Goal: Task Accomplishment & Management: Use online tool/utility

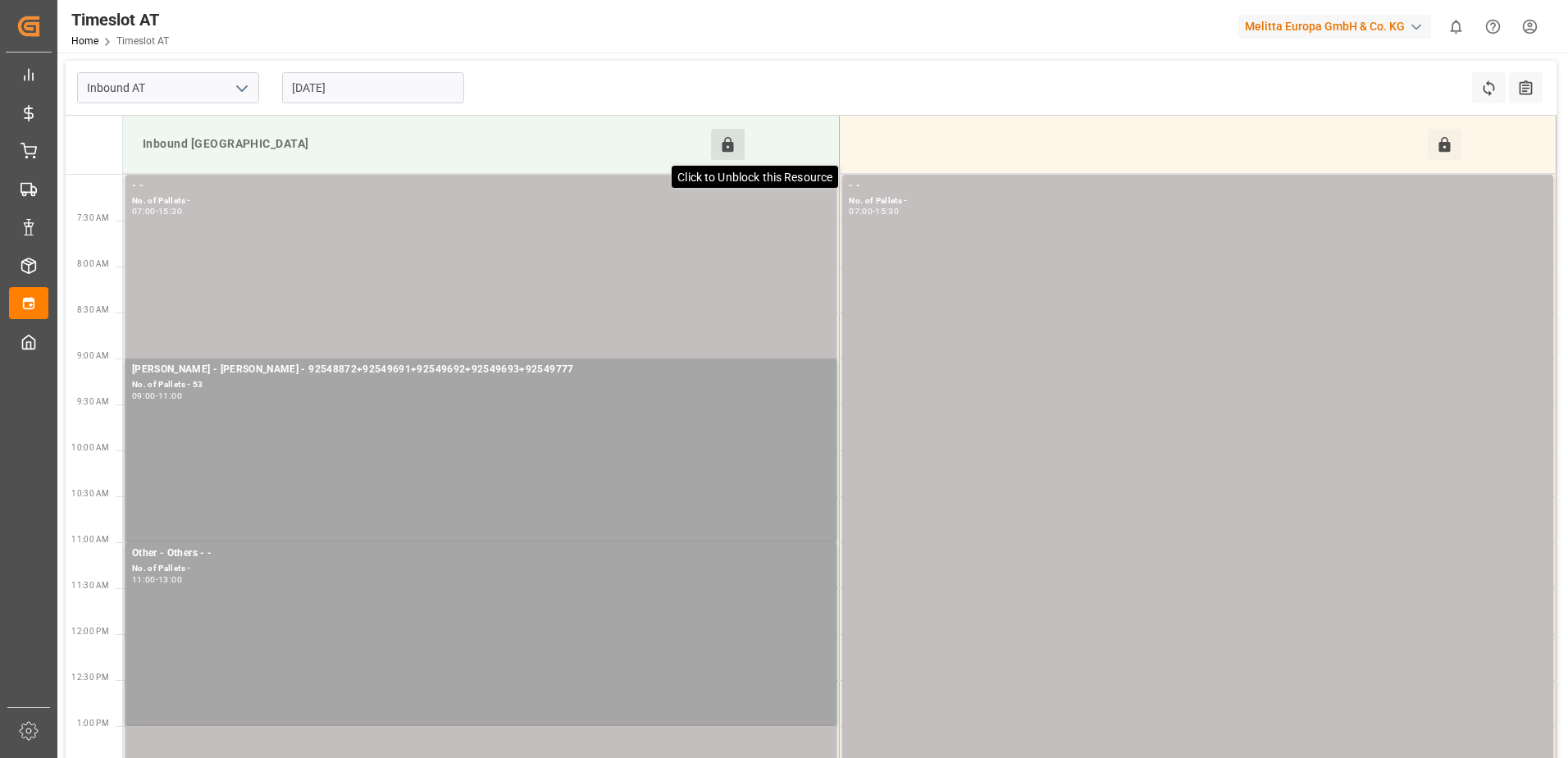
click at [735, 147] on icon at bounding box center [727, 144] width 17 height 17
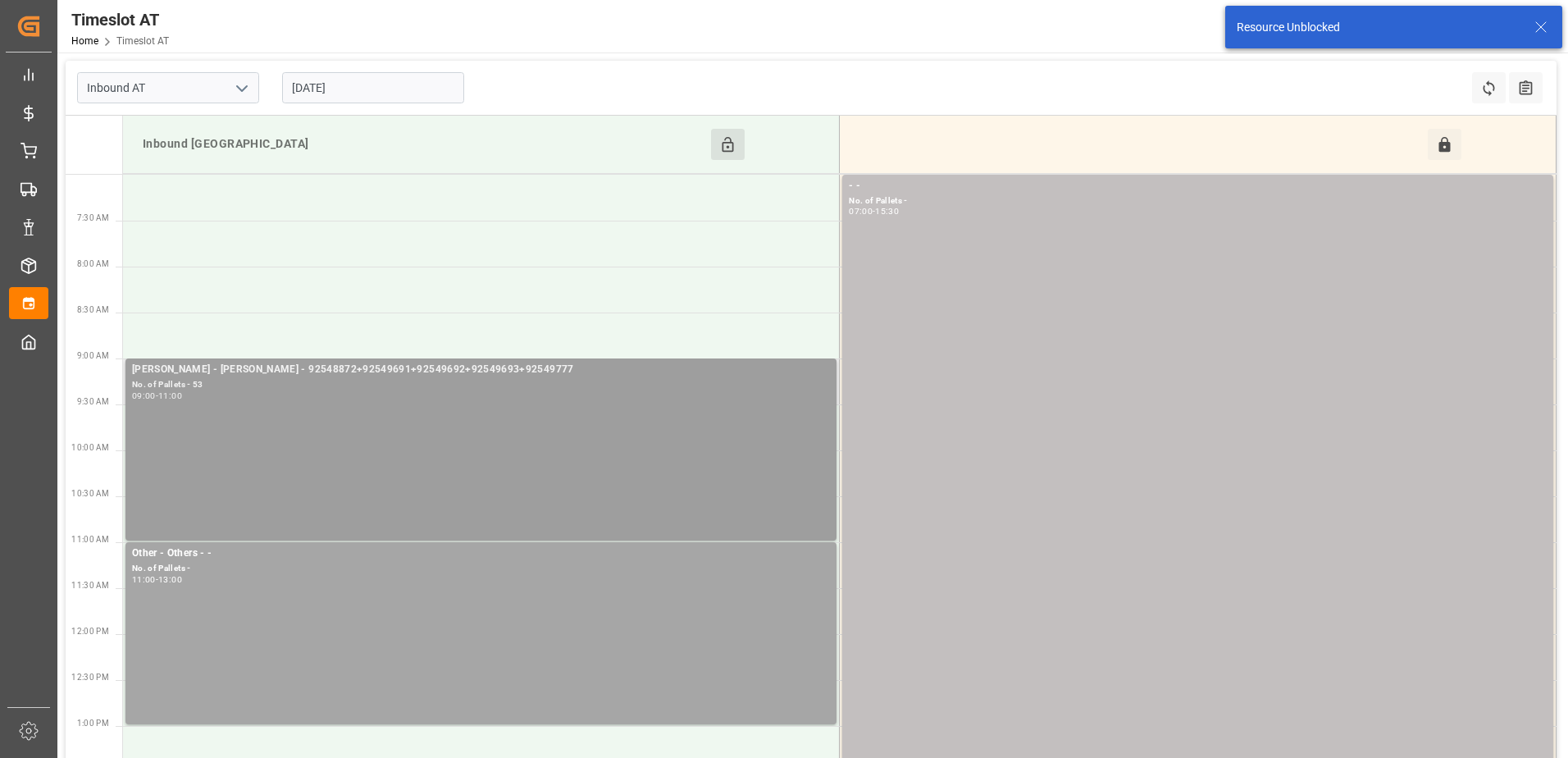
click at [417, 392] on div "09:00 - 11:00" at bounding box center [482, 396] width 698 height 9
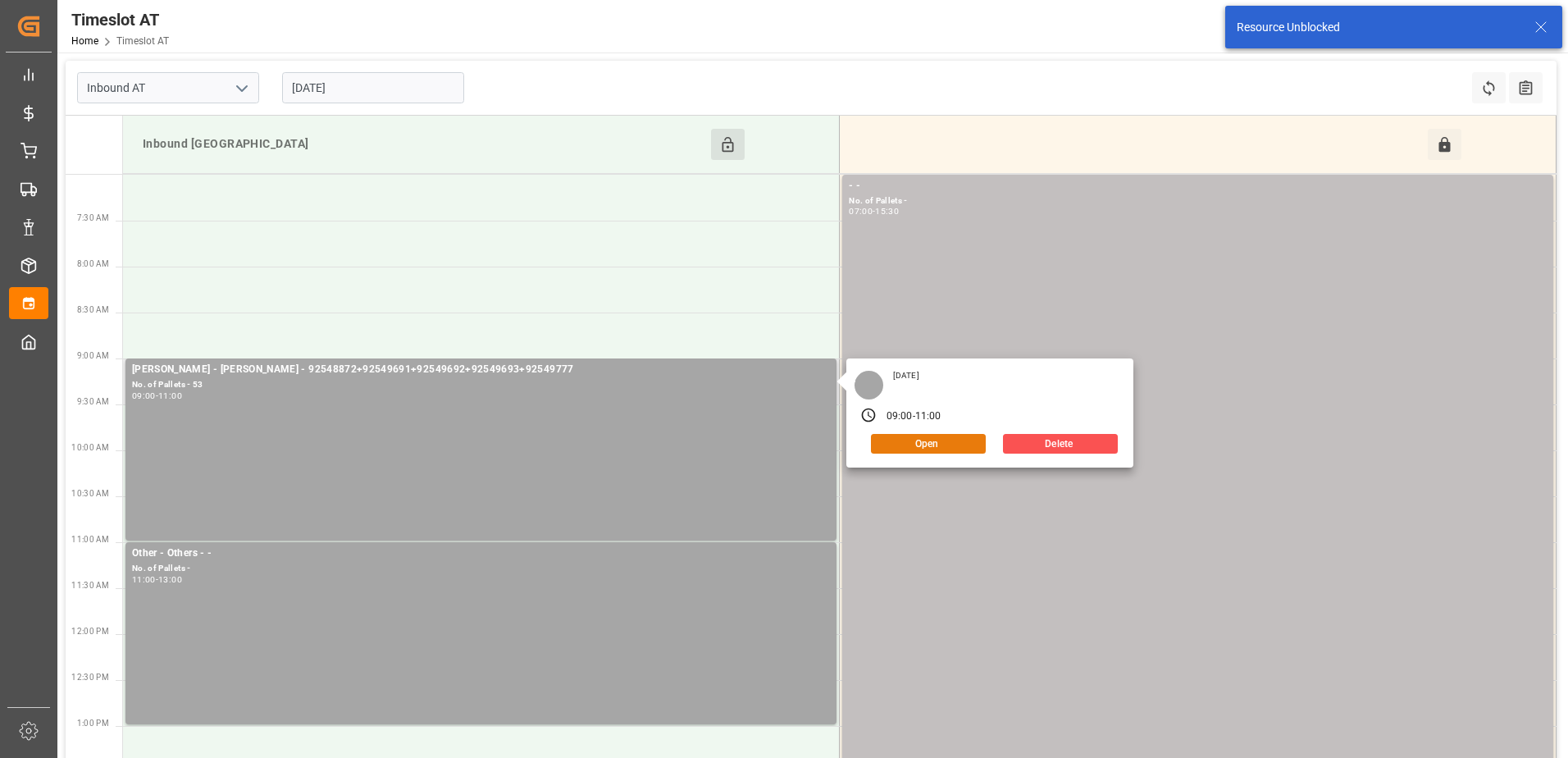
click at [932, 442] on button "Open" at bounding box center [928, 444] width 114 height 20
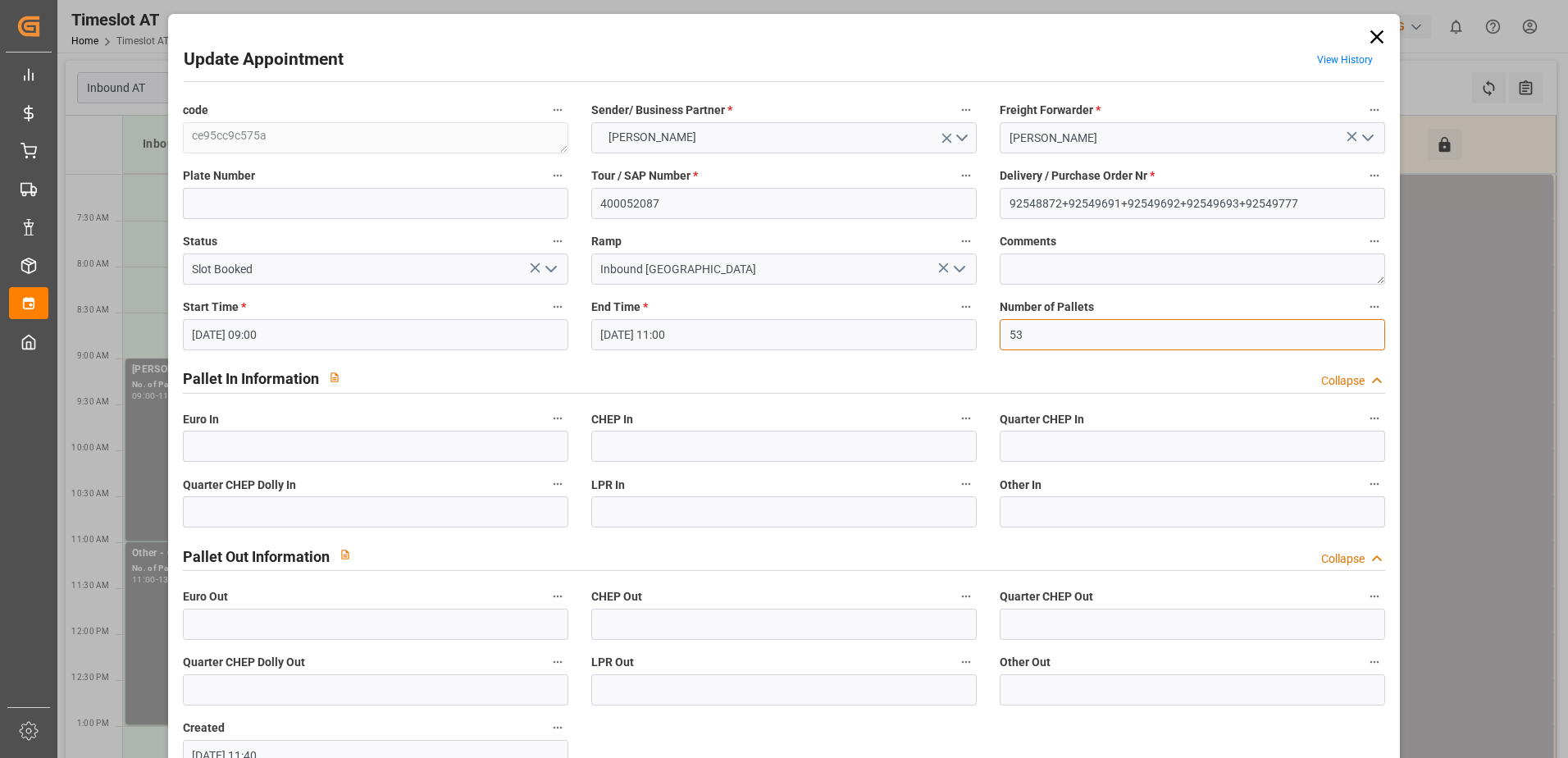
click at [1035, 338] on input "53" at bounding box center [1192, 334] width 385 height 31
type input "54"
click at [271, 443] on input "text" at bounding box center [375, 446] width 385 height 31
type input "54"
click at [549, 269] on icon "open menu" at bounding box center [551, 270] width 20 height 20
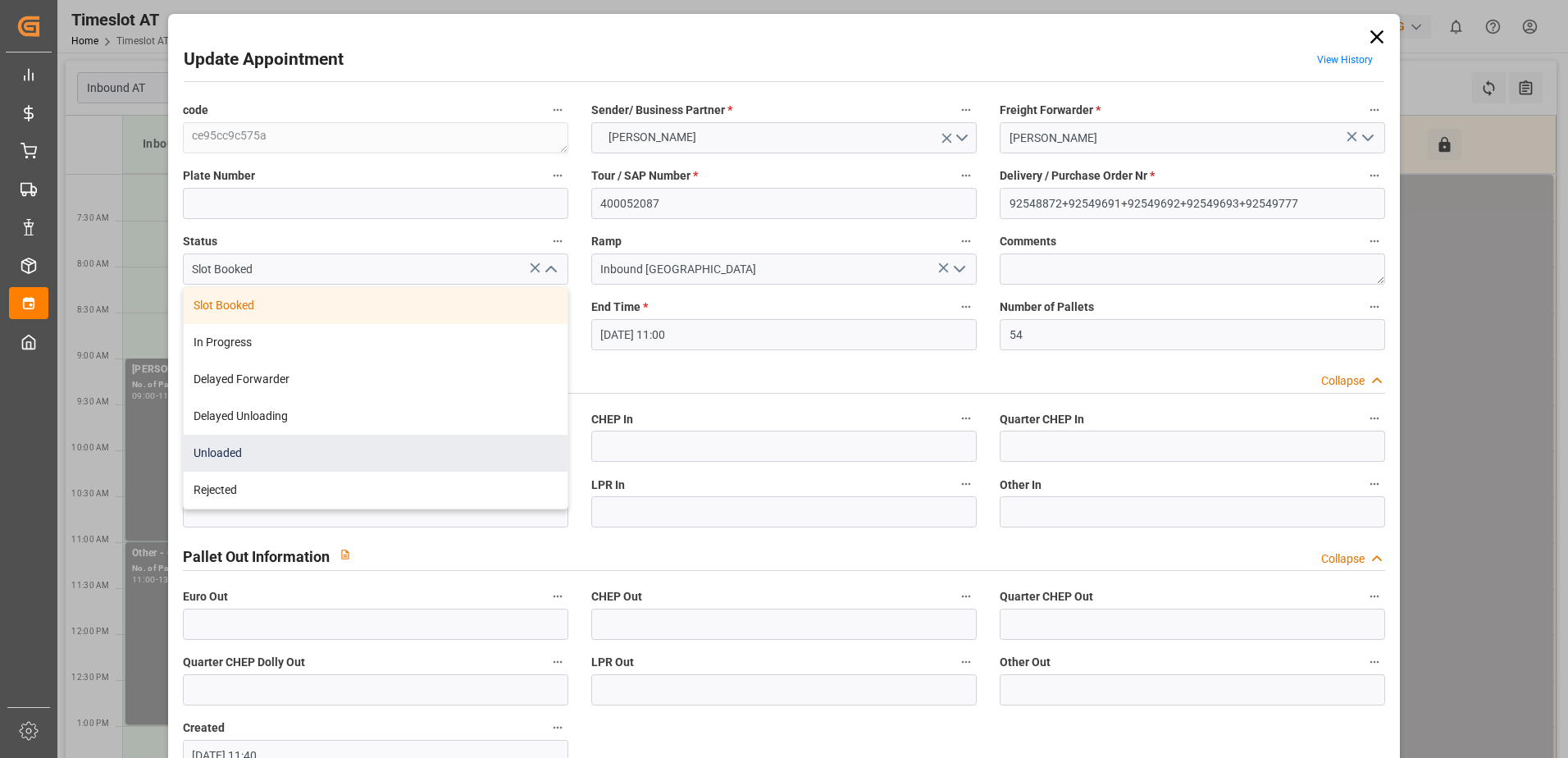
click at [330, 453] on div "Unloaded" at bounding box center [376, 453] width 384 height 37
type input "Unloaded"
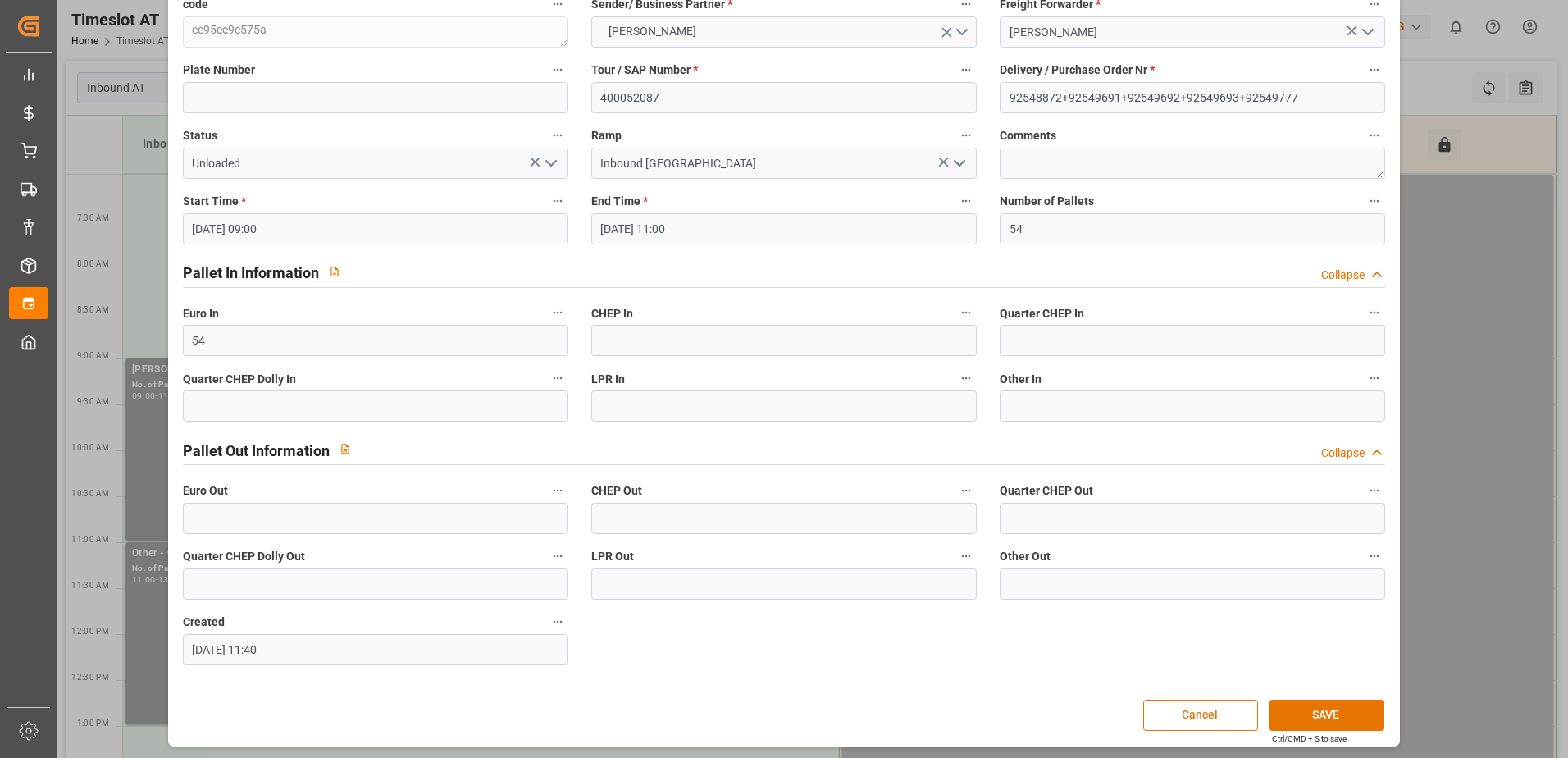
scroll to position [108, 0]
click at [1339, 711] on button "SAVE" at bounding box center [1326, 712] width 114 height 31
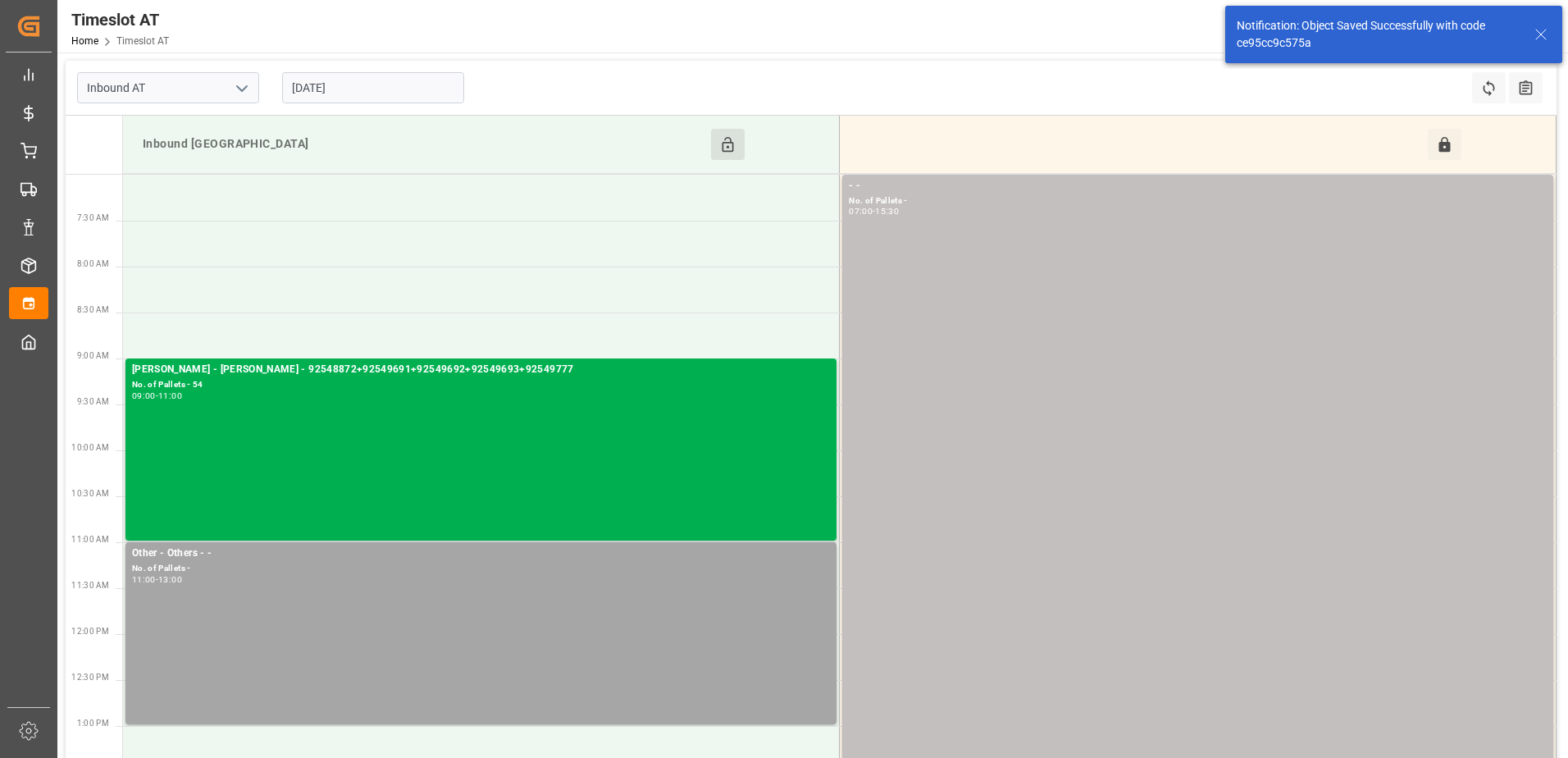
click at [418, 82] on input "[DATE]" at bounding box center [373, 88] width 182 height 31
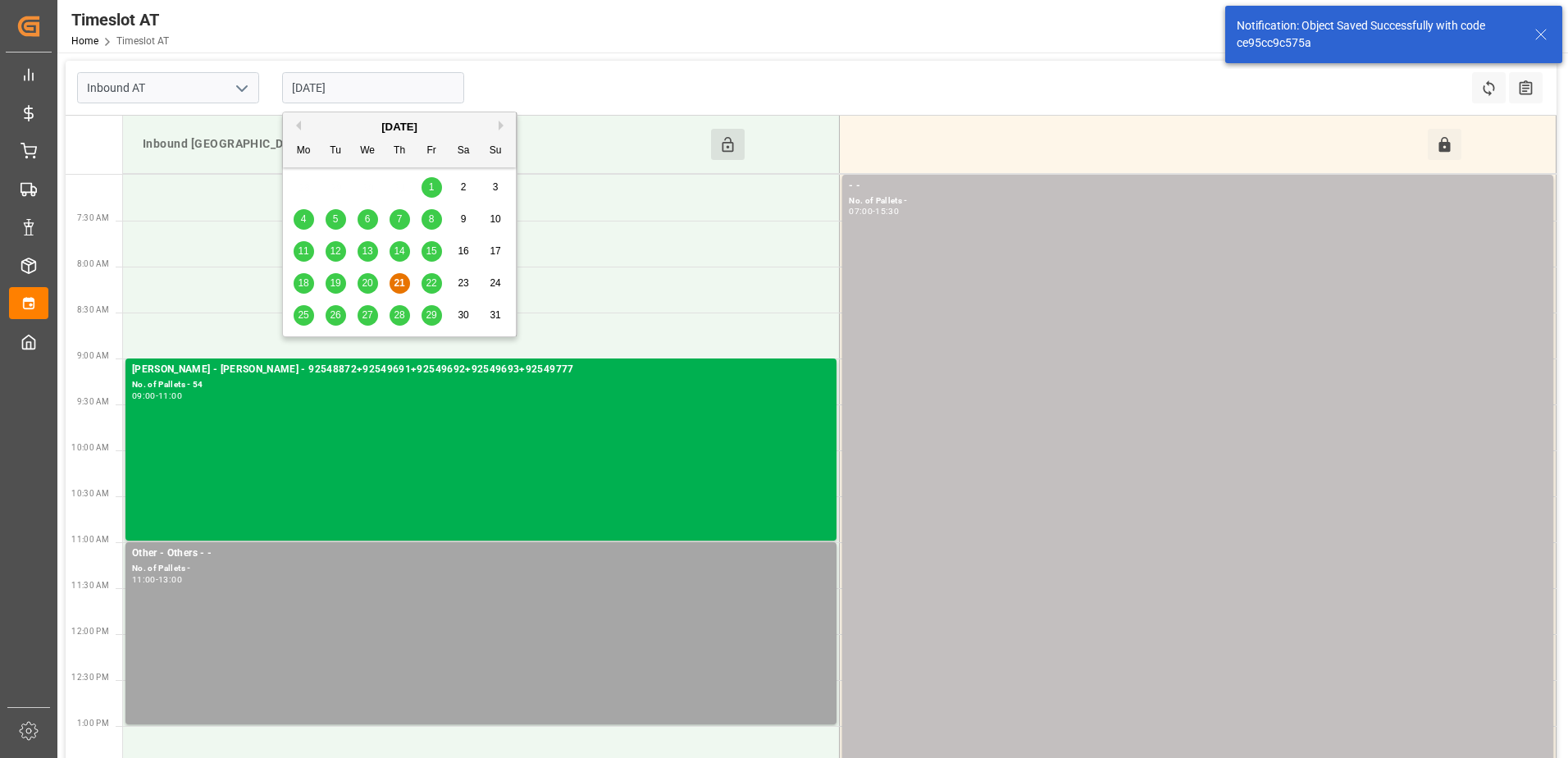
click at [433, 285] on span "22" at bounding box center [431, 284] width 11 height 12
type input "[DATE]"
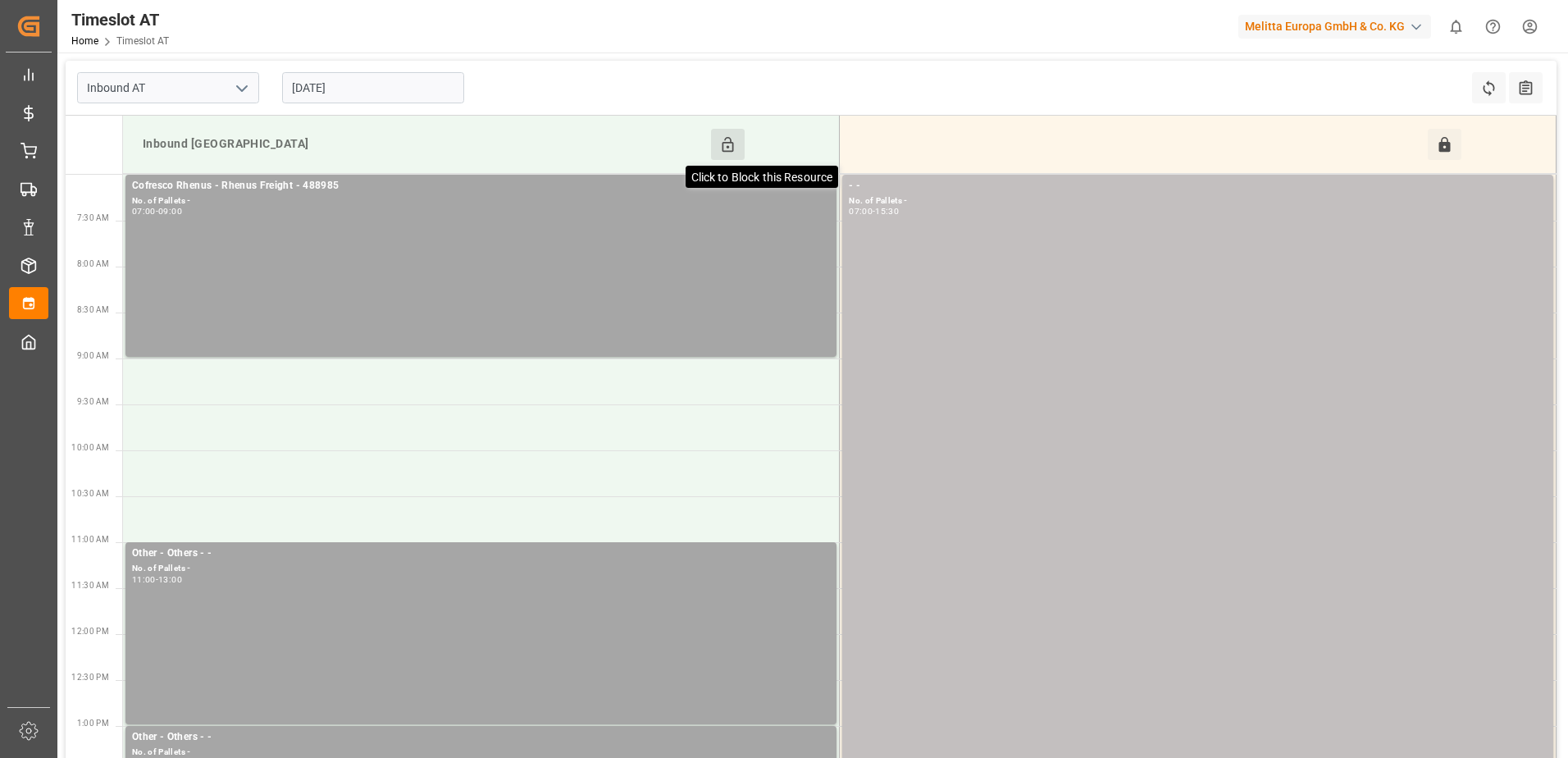
click at [732, 145] on icon at bounding box center [728, 144] width 12 height 15
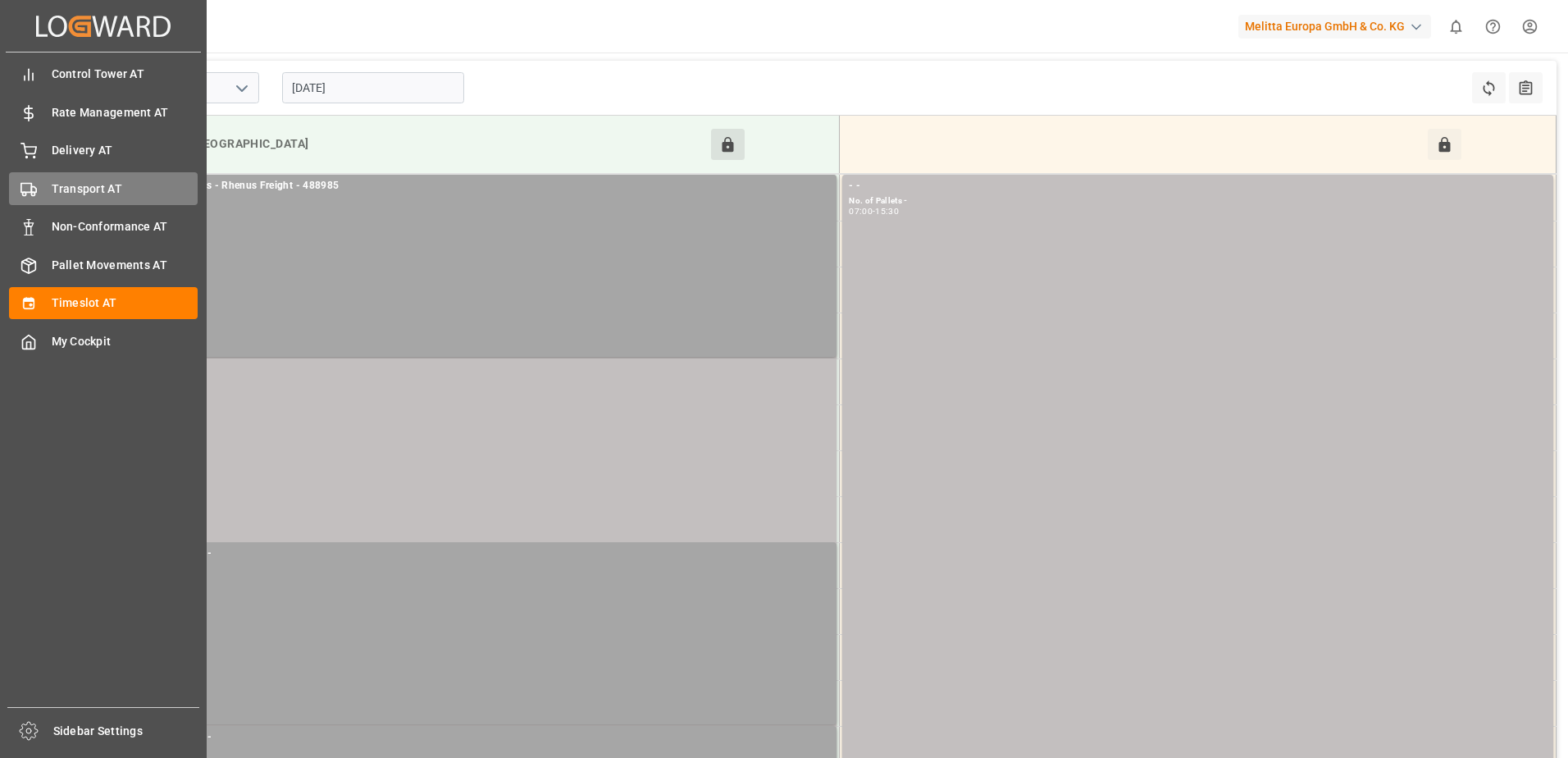
click at [92, 186] on span "Transport AT" at bounding box center [125, 188] width 147 height 17
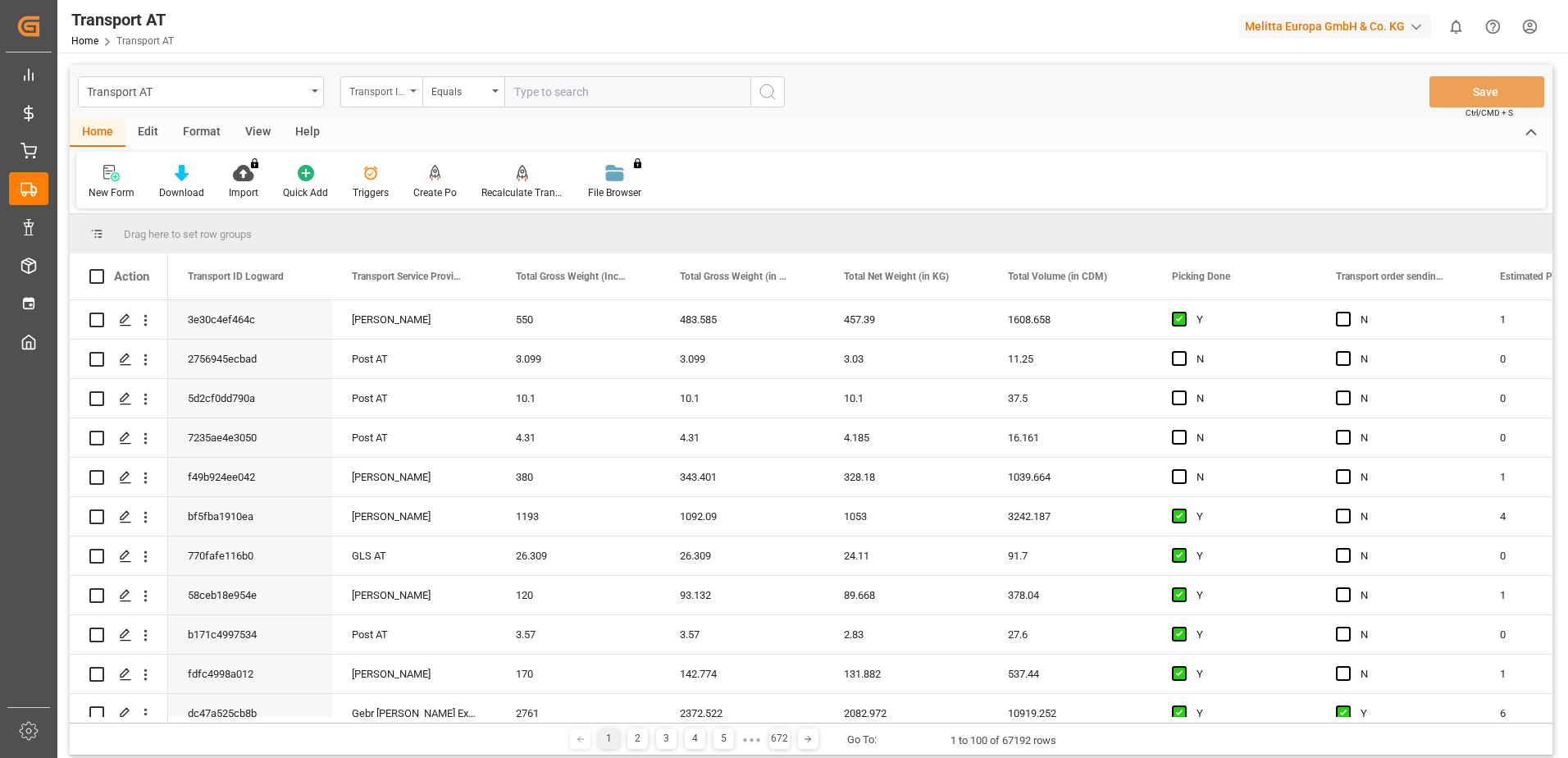
click at [409, 94] on div "Transport ID Logward" at bounding box center [381, 92] width 82 height 31
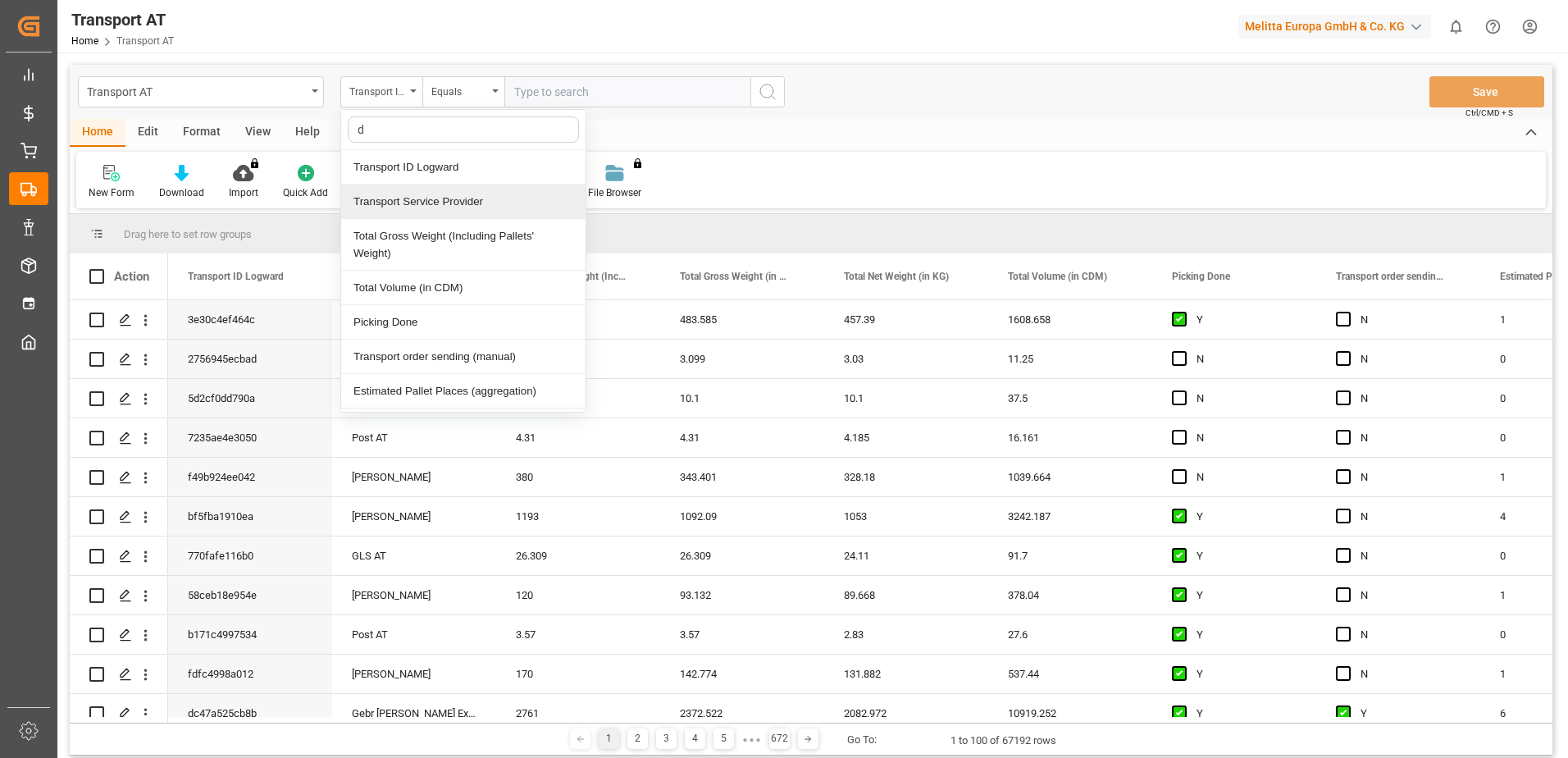
type input "do"
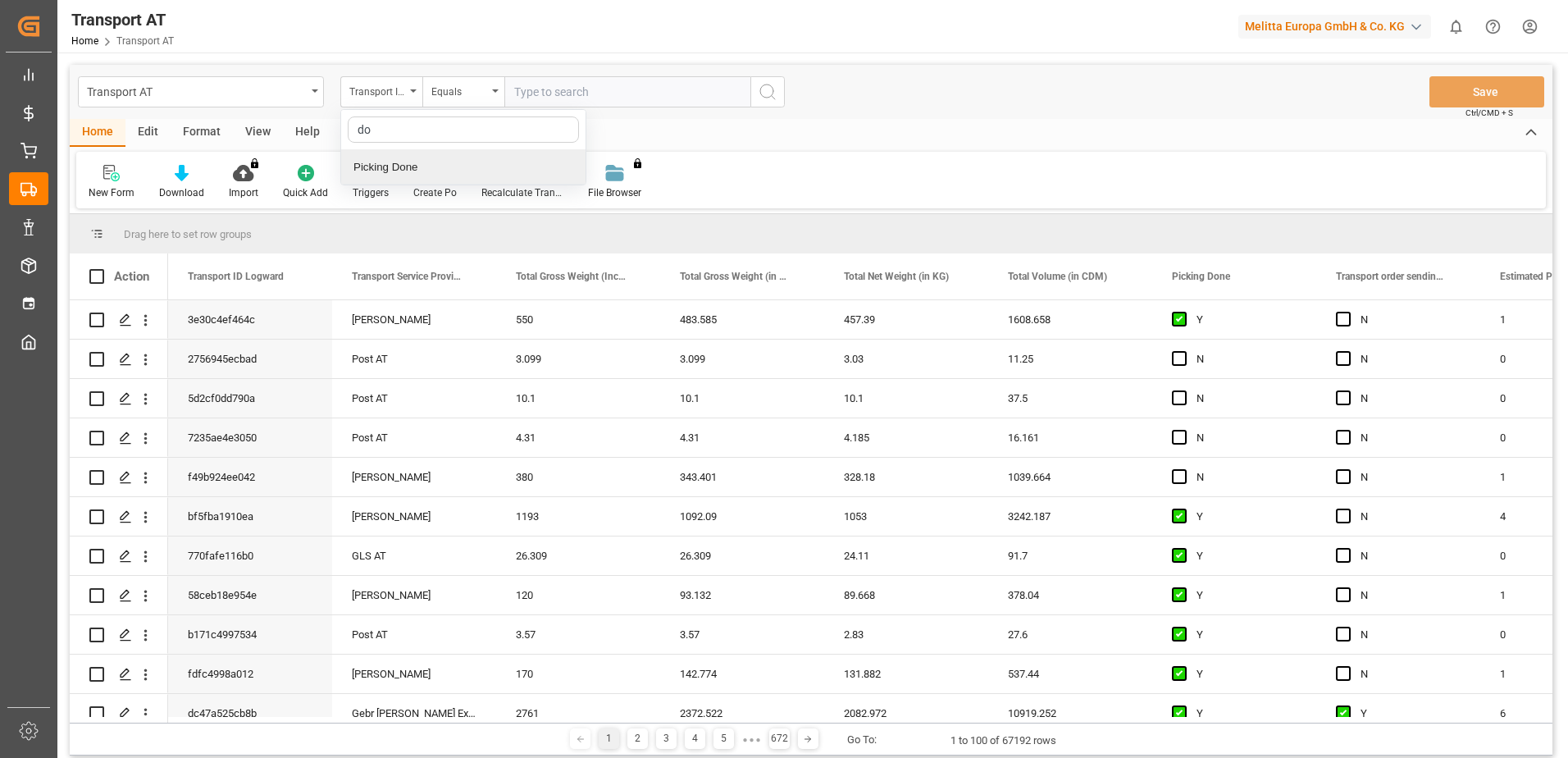
click at [403, 171] on div "Picking Done" at bounding box center [464, 167] width 245 height 35
click at [605, 100] on input "text" at bounding box center [627, 92] width 246 height 31
type input "Y"
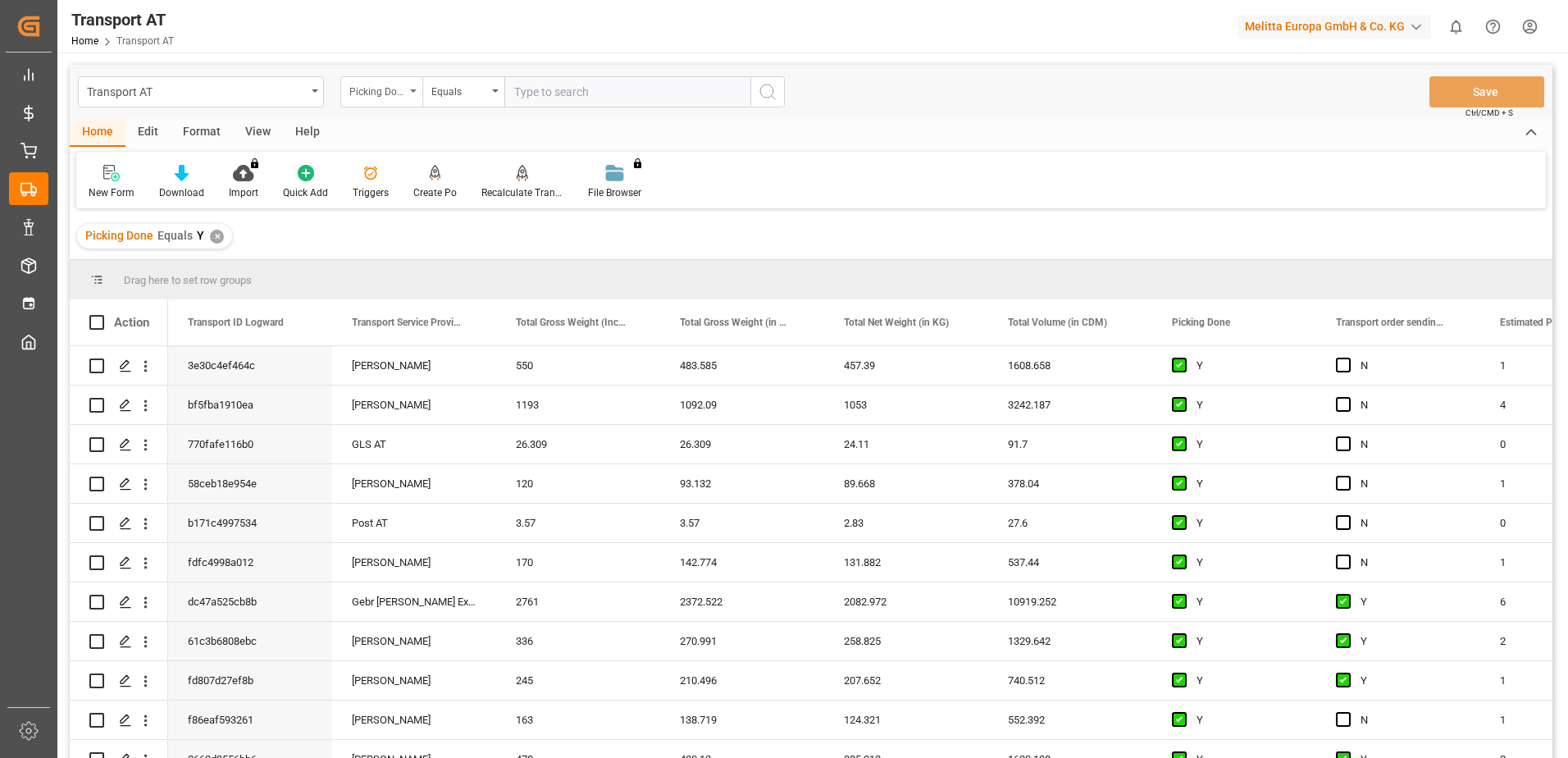
click at [414, 90] on icon "open menu" at bounding box center [413, 91] width 7 height 3
type input "manu"
click at [415, 166] on div "Transport order sending (manual)" at bounding box center [464, 167] width 245 height 35
click at [544, 93] on input "text" at bounding box center [627, 92] width 246 height 31
type input "N"
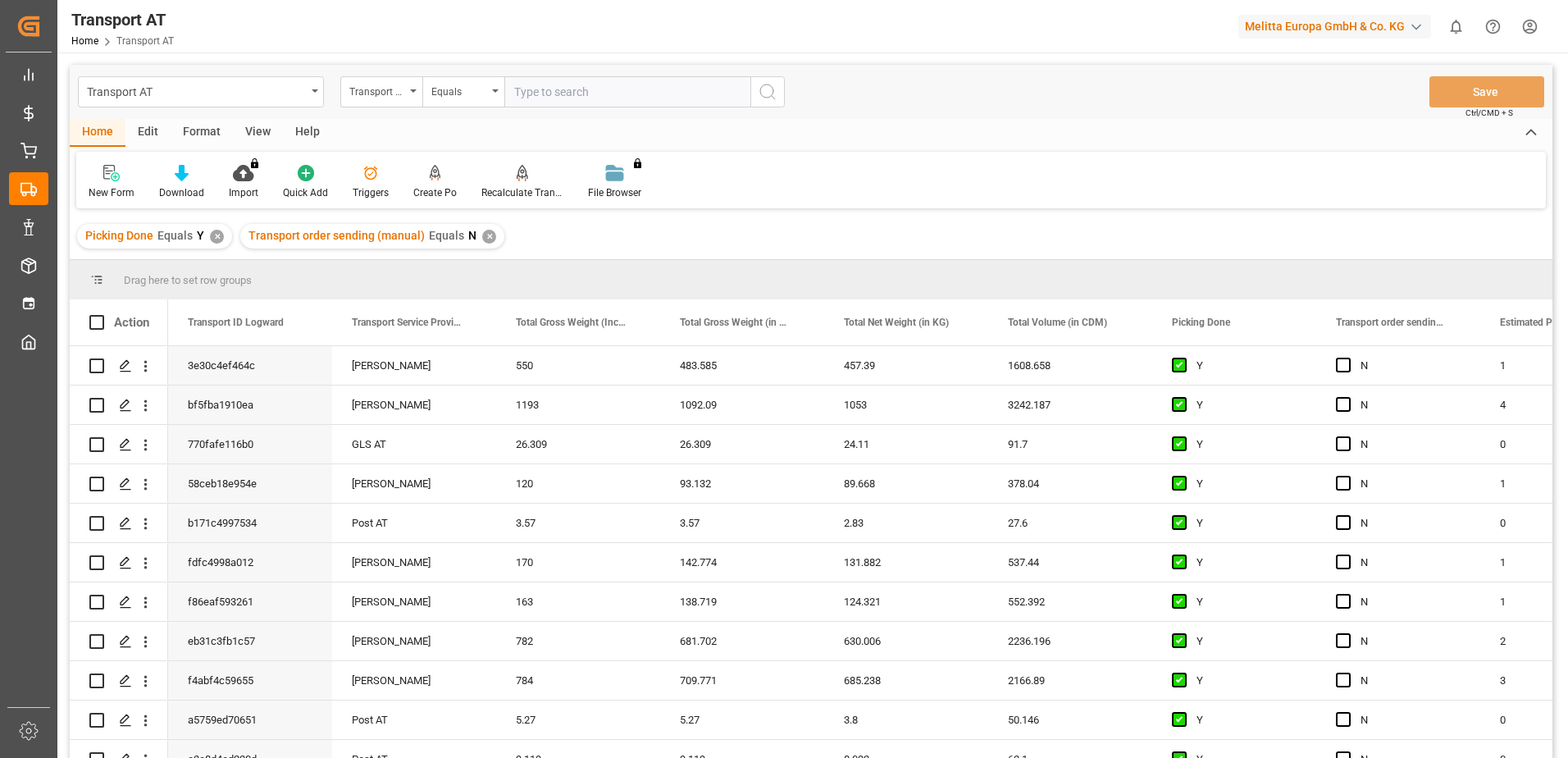
click at [242, 128] on div "View" at bounding box center [258, 133] width 50 height 28
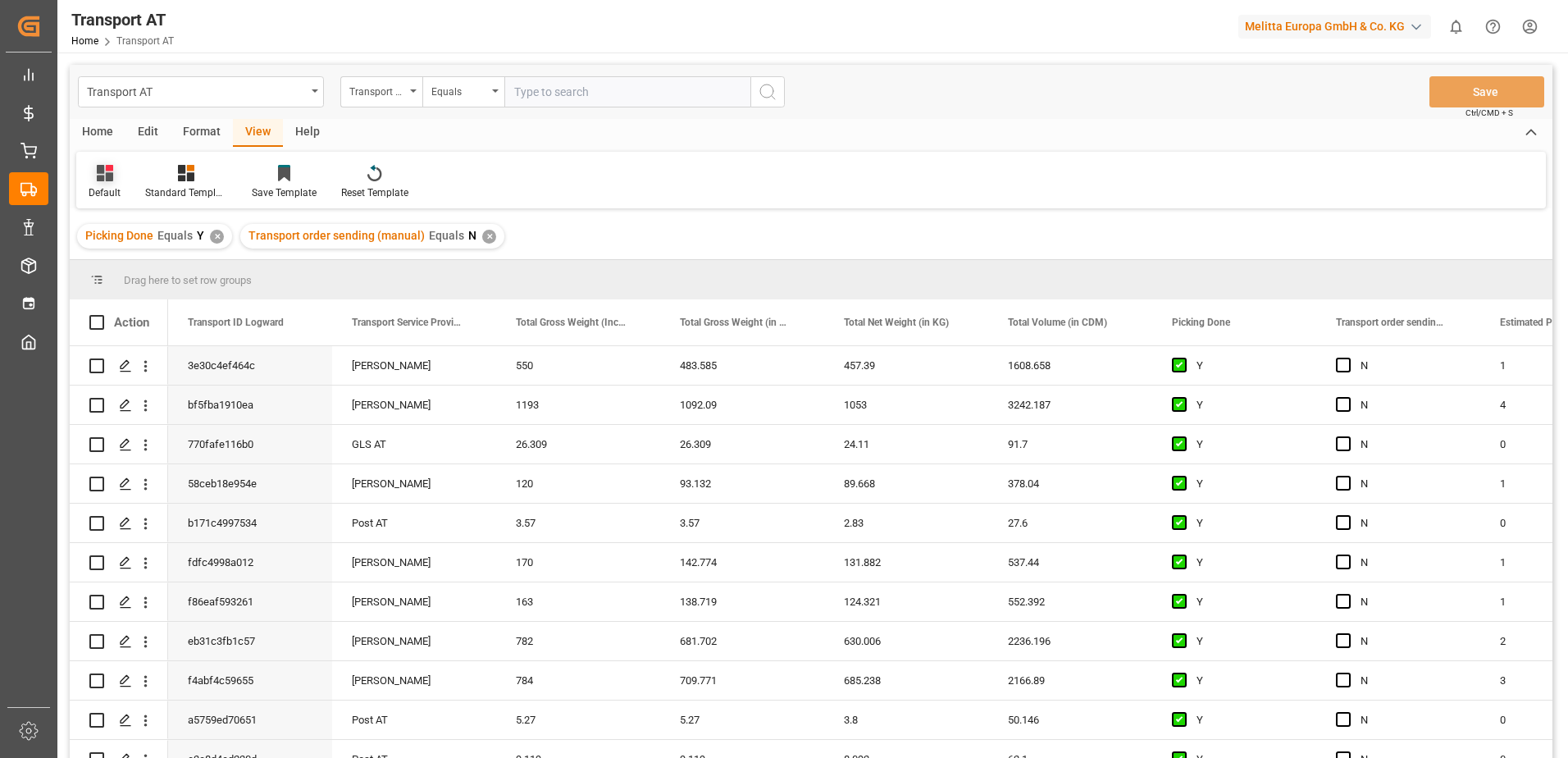
click at [114, 182] on div "Default" at bounding box center [104, 182] width 57 height 36
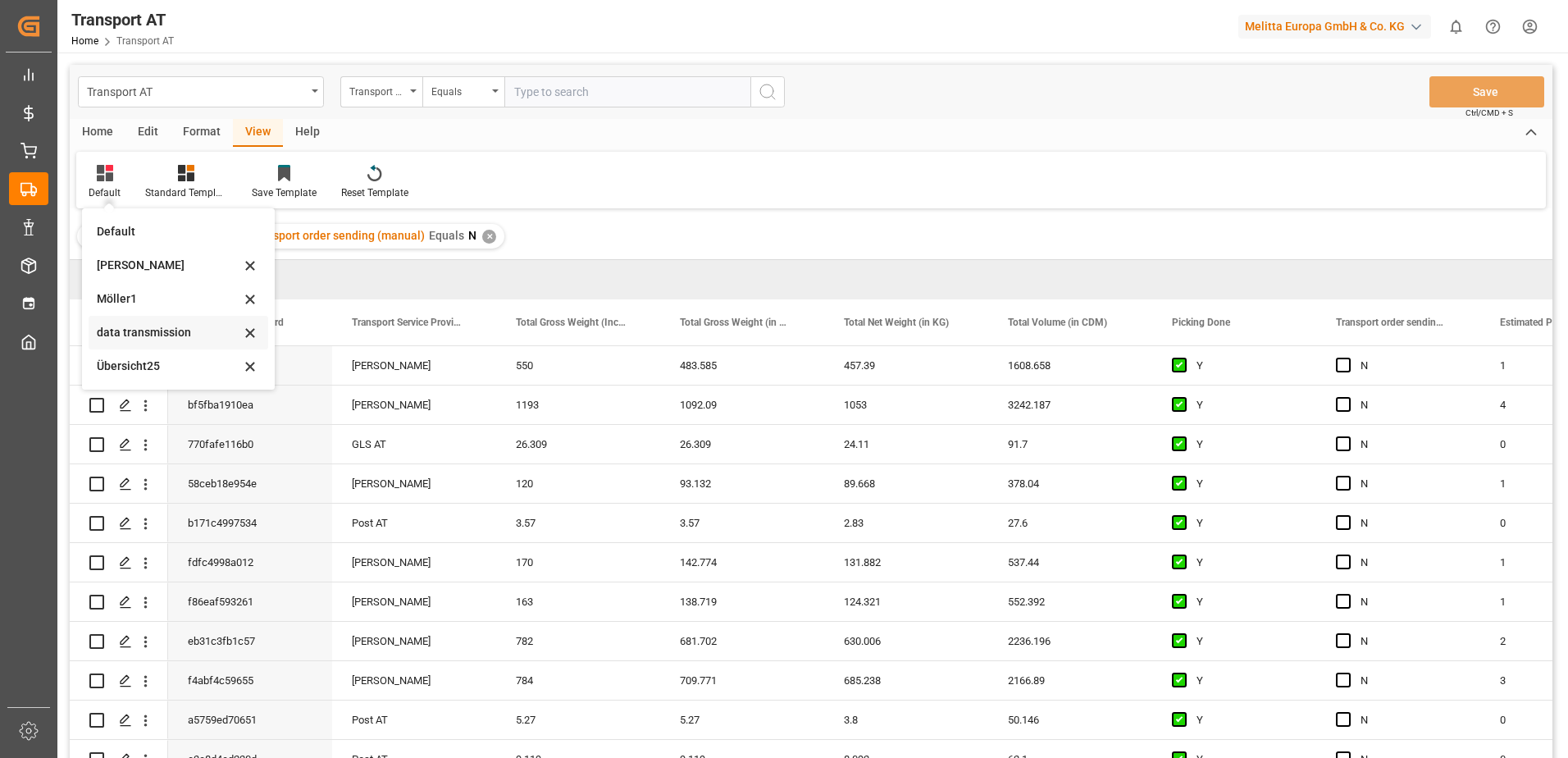
click at [157, 326] on div "data transmission" at bounding box center [168, 332] width 143 height 17
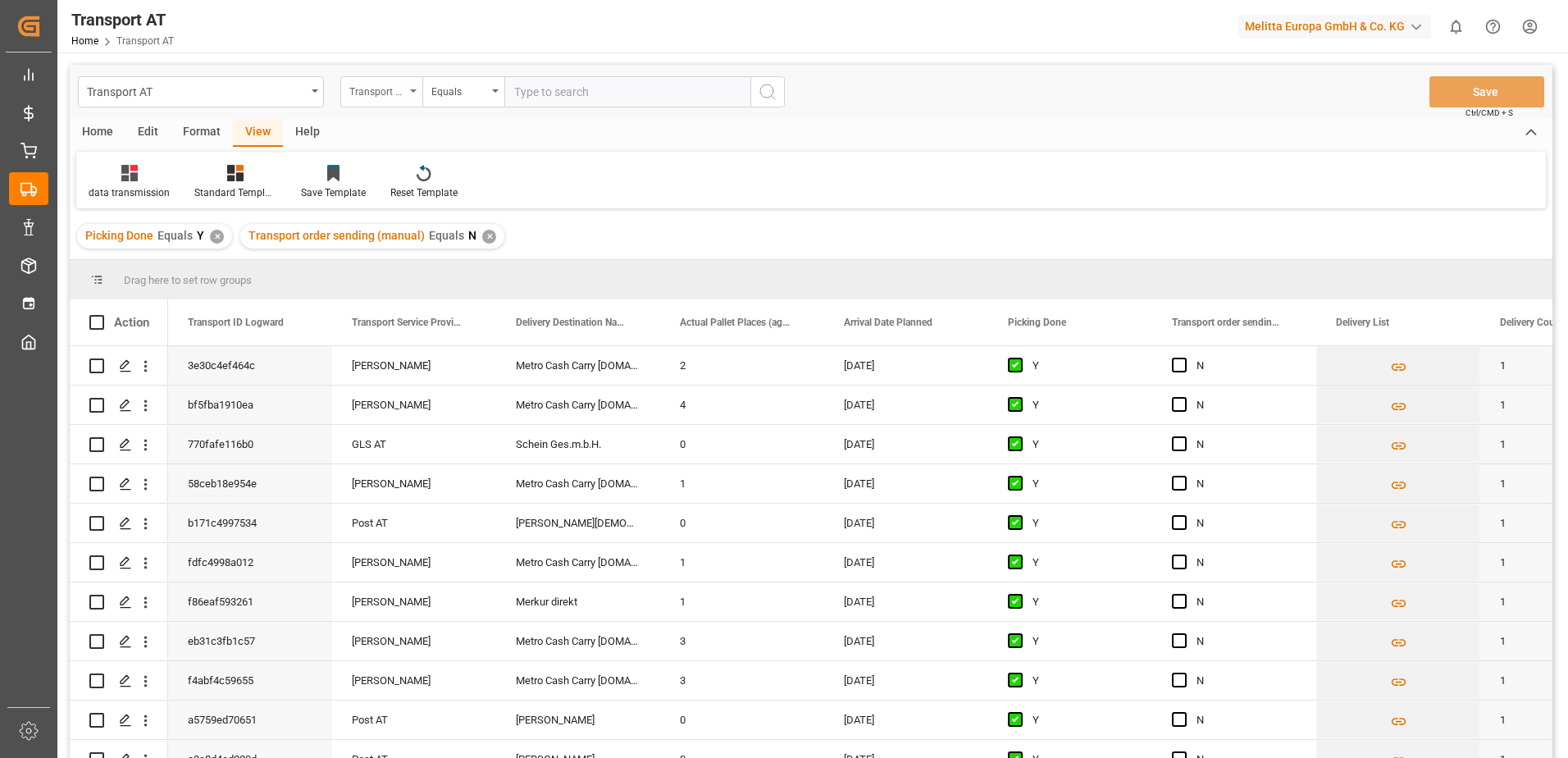
click at [408, 95] on div "Transport order sending (manual)" at bounding box center [381, 92] width 82 height 31
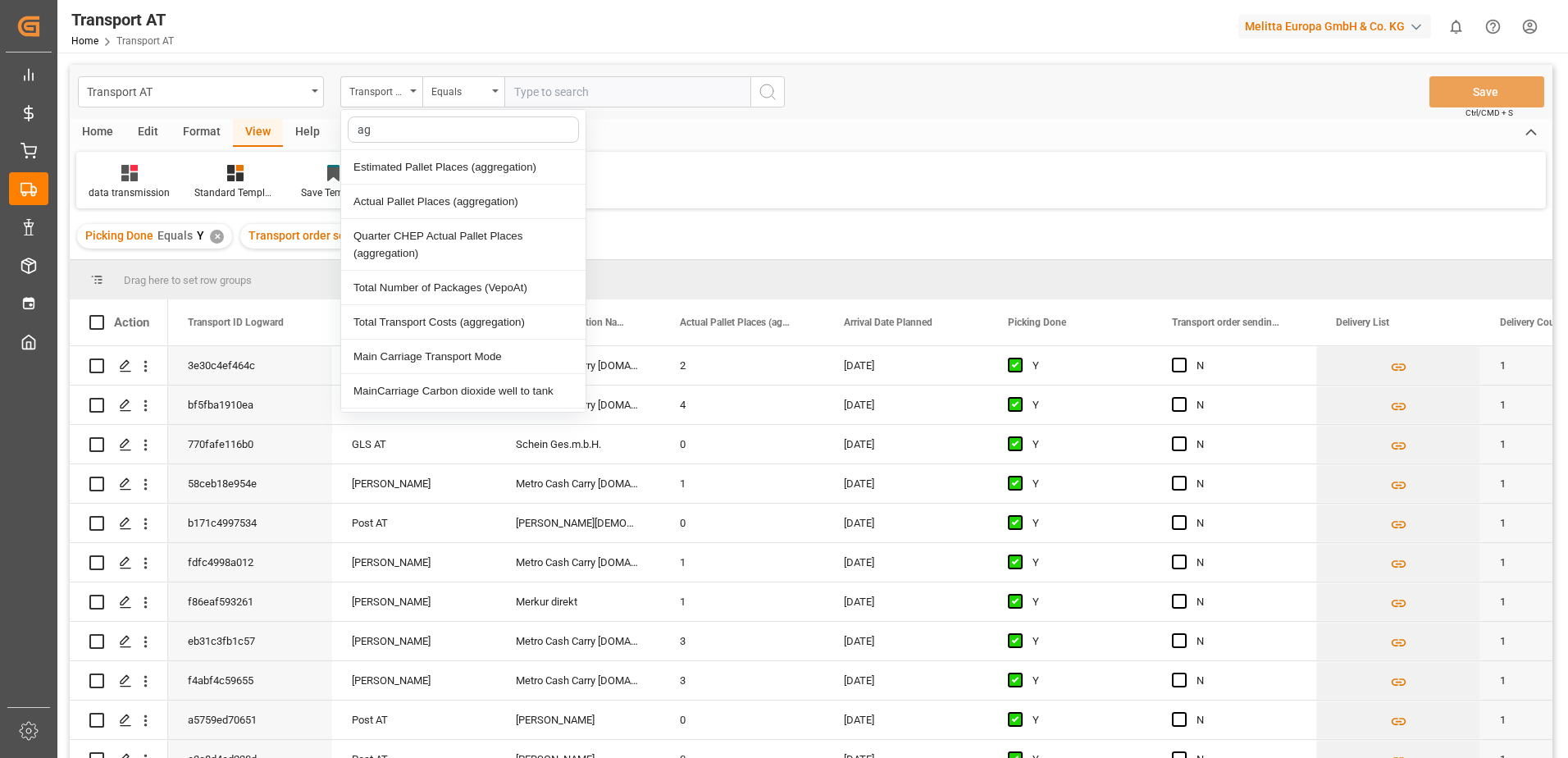
type input "agg"
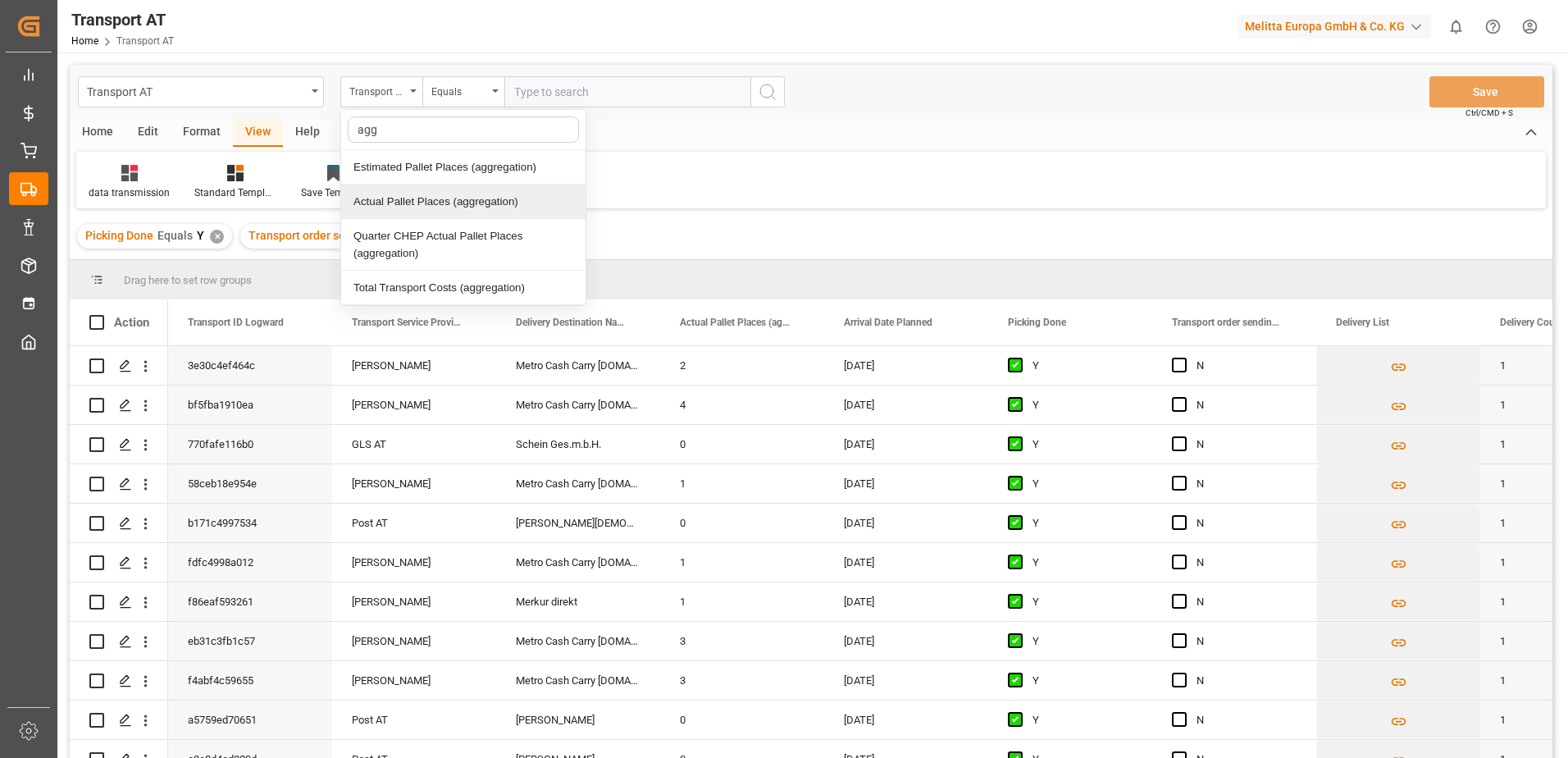
click at [419, 200] on div "Actual Pallet Places (aggregation)" at bounding box center [464, 201] width 245 height 35
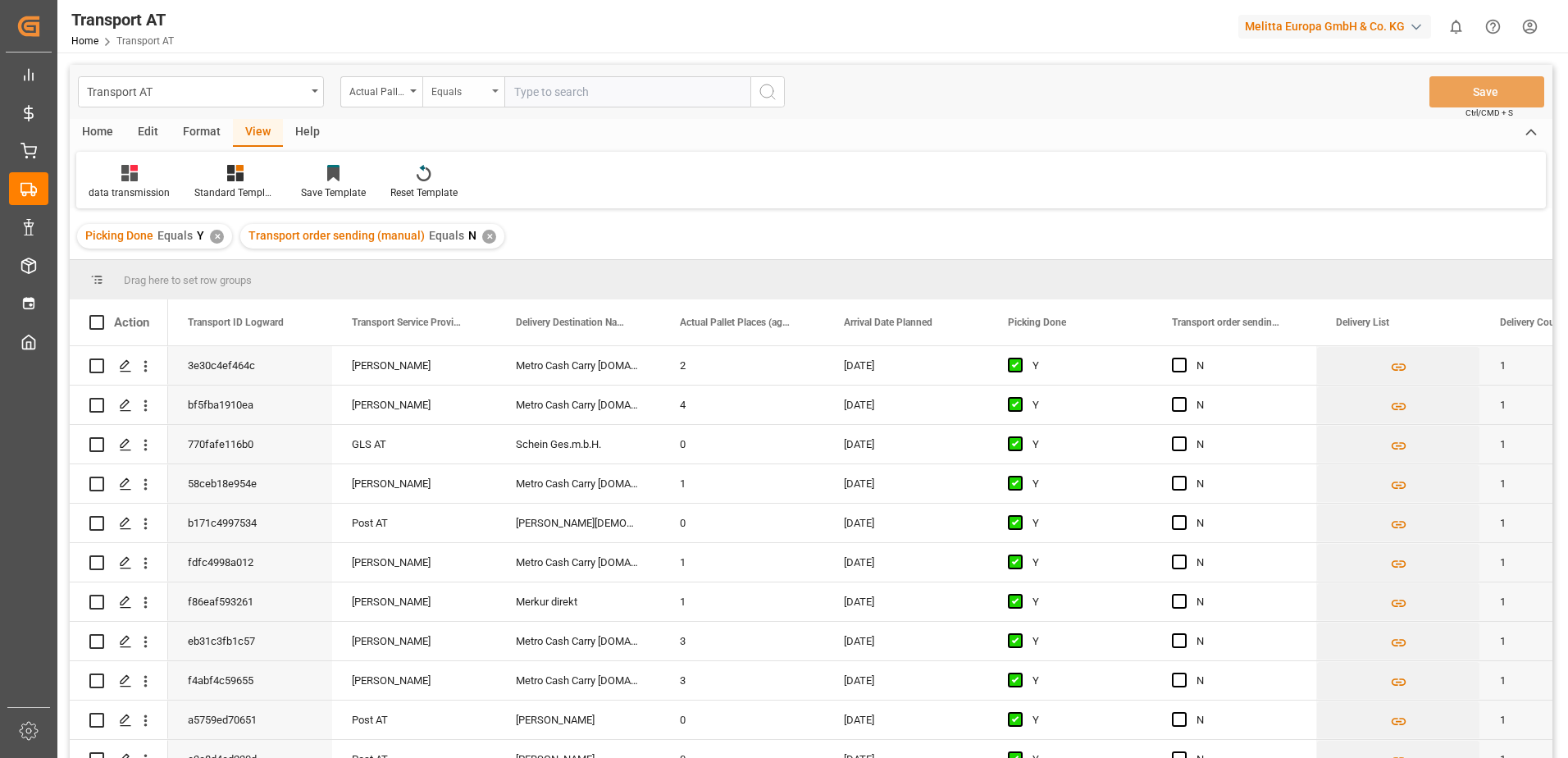
click at [492, 97] on div "Equals" at bounding box center [464, 92] width 82 height 31
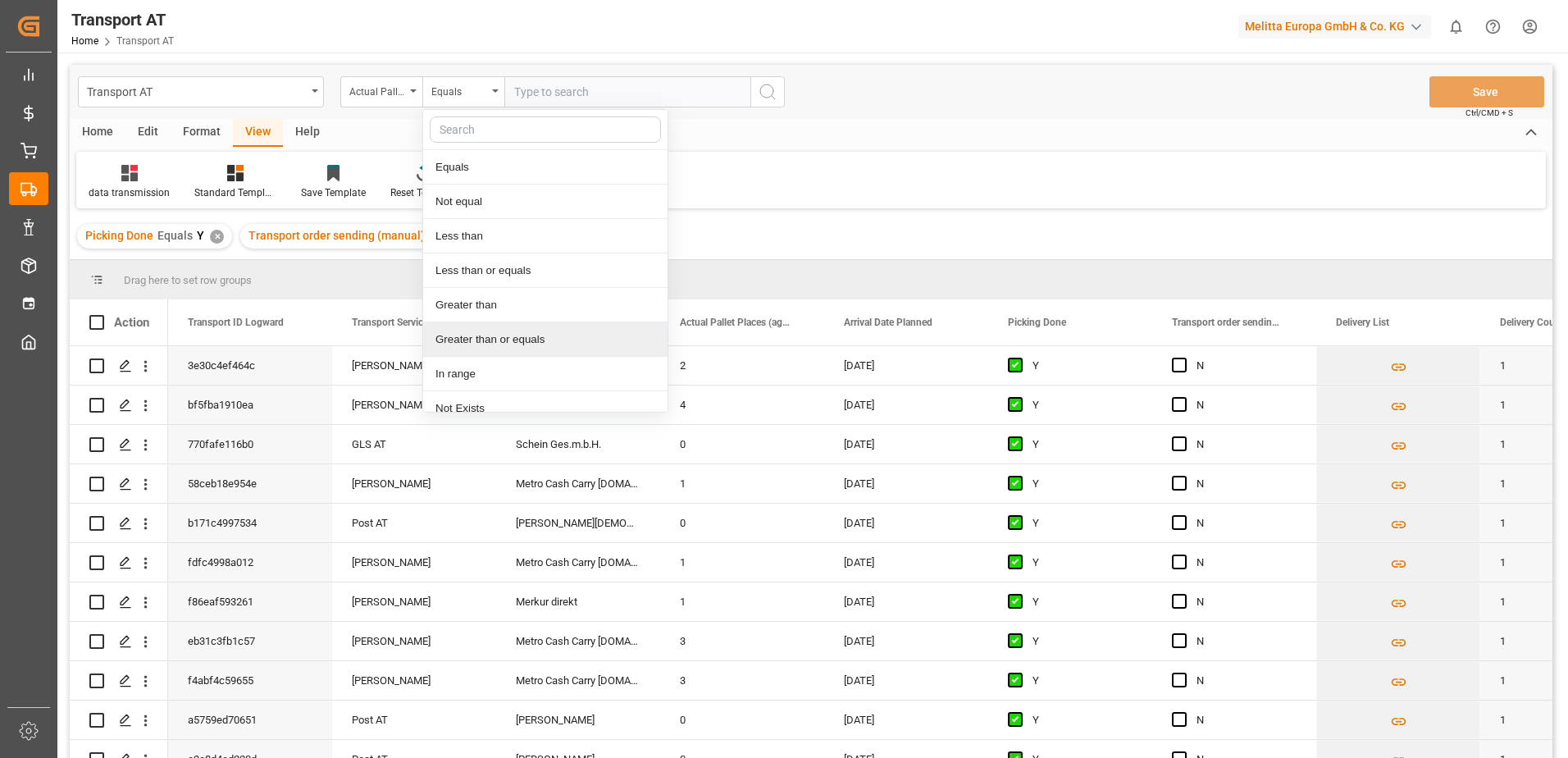
click at [501, 338] on div "Greater than or equals" at bounding box center [545, 339] width 245 height 35
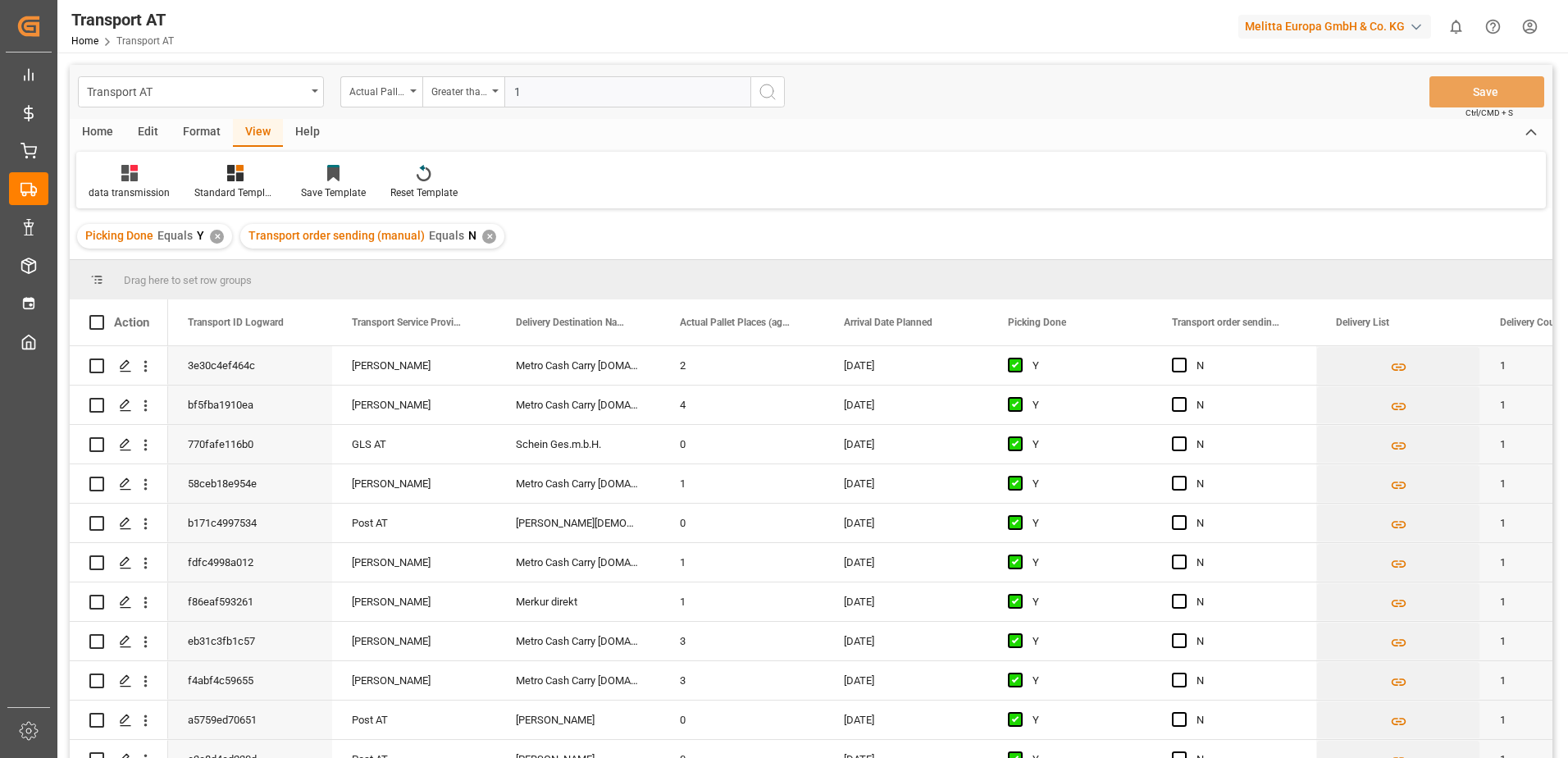
type input "1"
click at [776, 93] on icon "search button" at bounding box center [768, 92] width 20 height 20
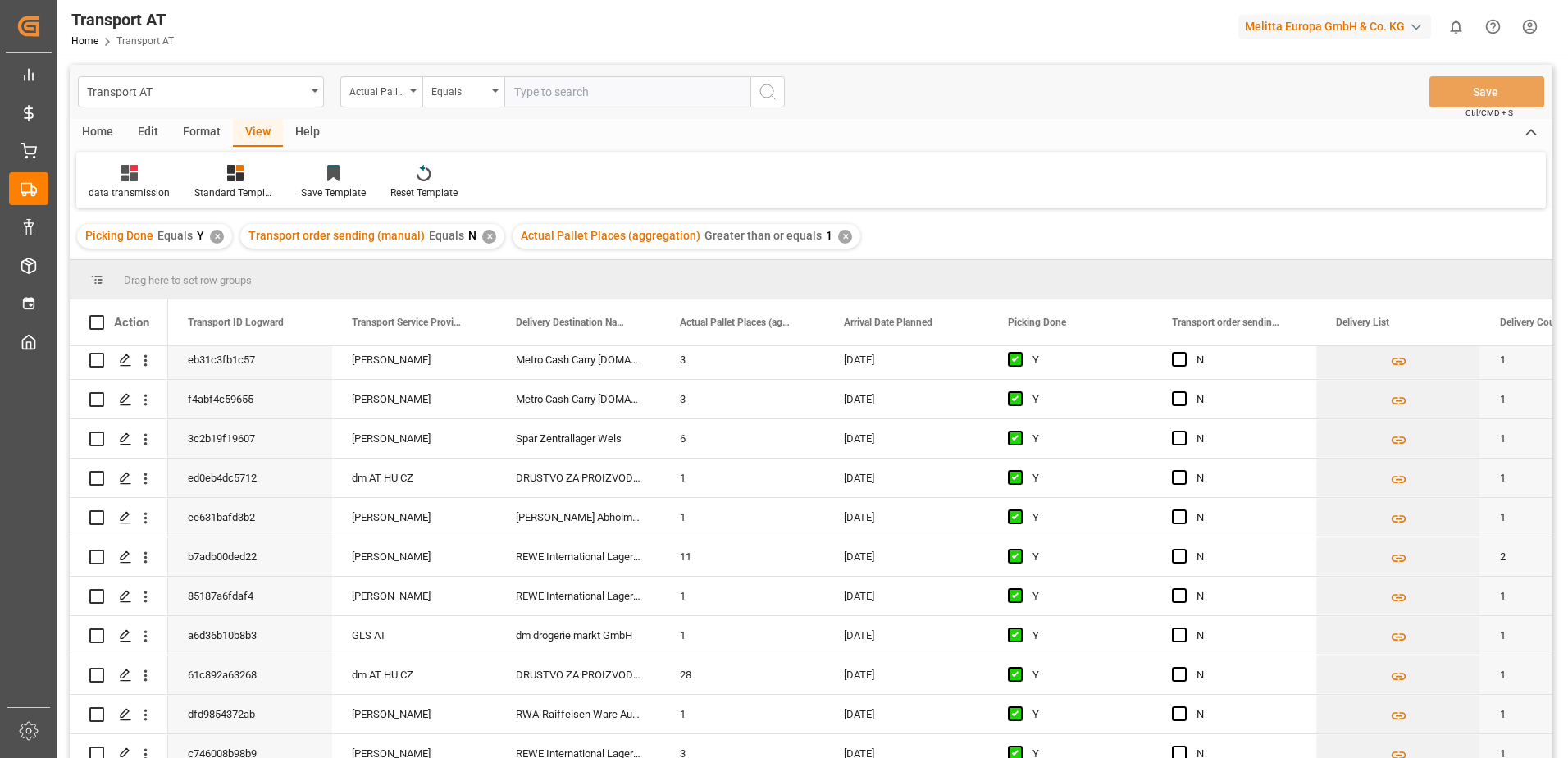
scroll to position [246, 0]
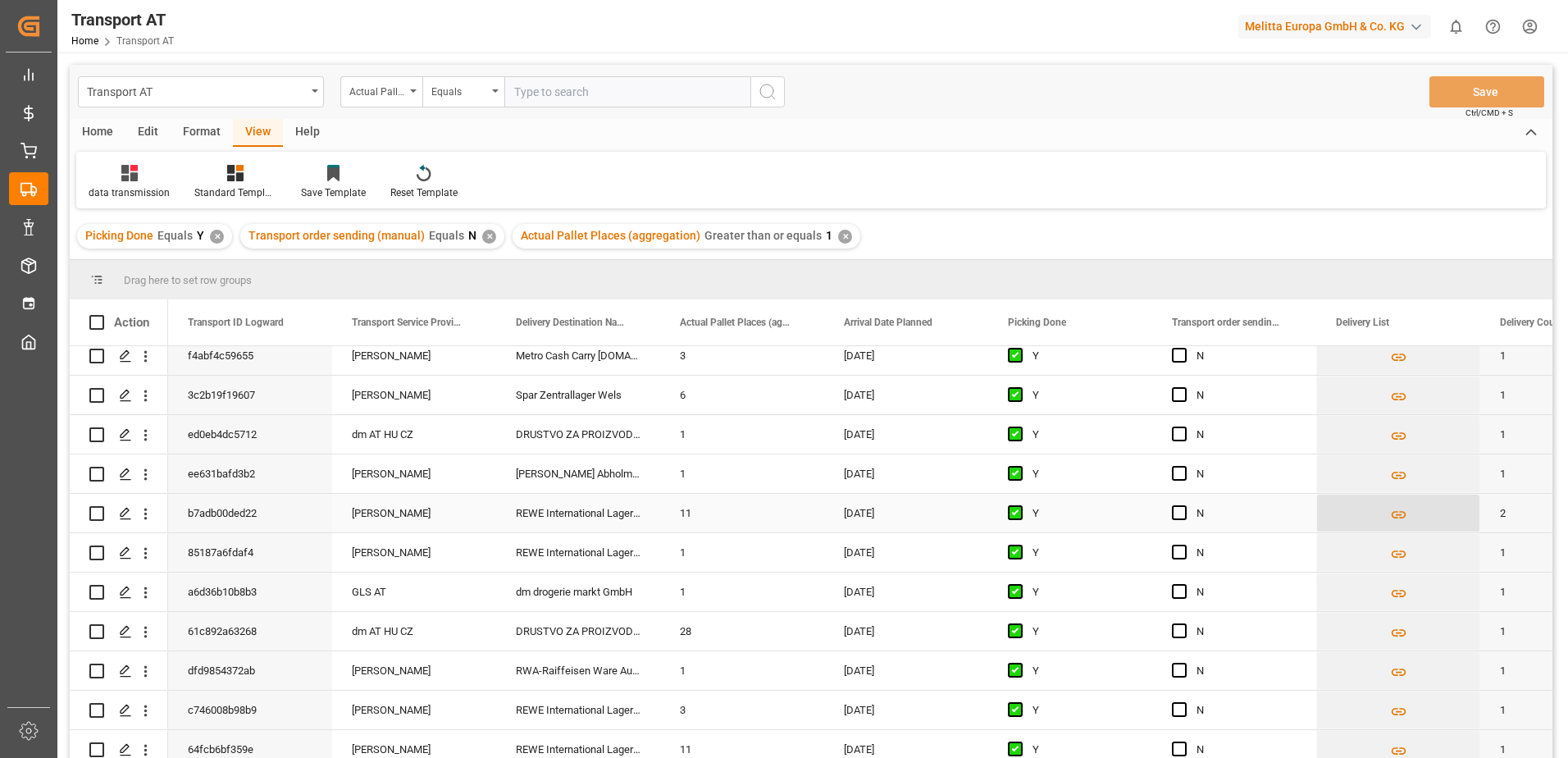
click at [1400, 512] on icon "Press SPACE to select this row." at bounding box center [1398, 514] width 17 height 17
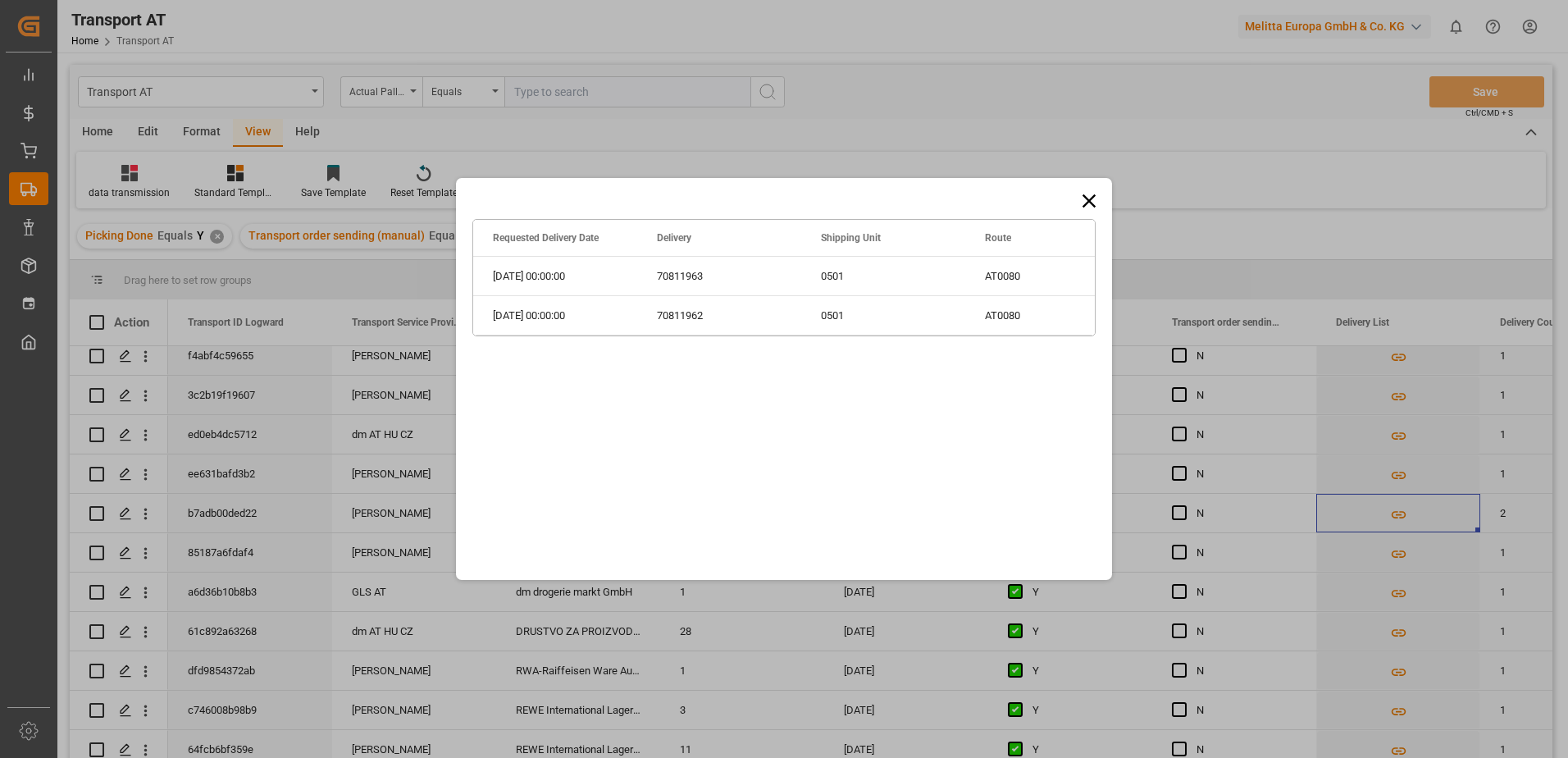
click at [1087, 197] on icon at bounding box center [1088, 200] width 23 height 23
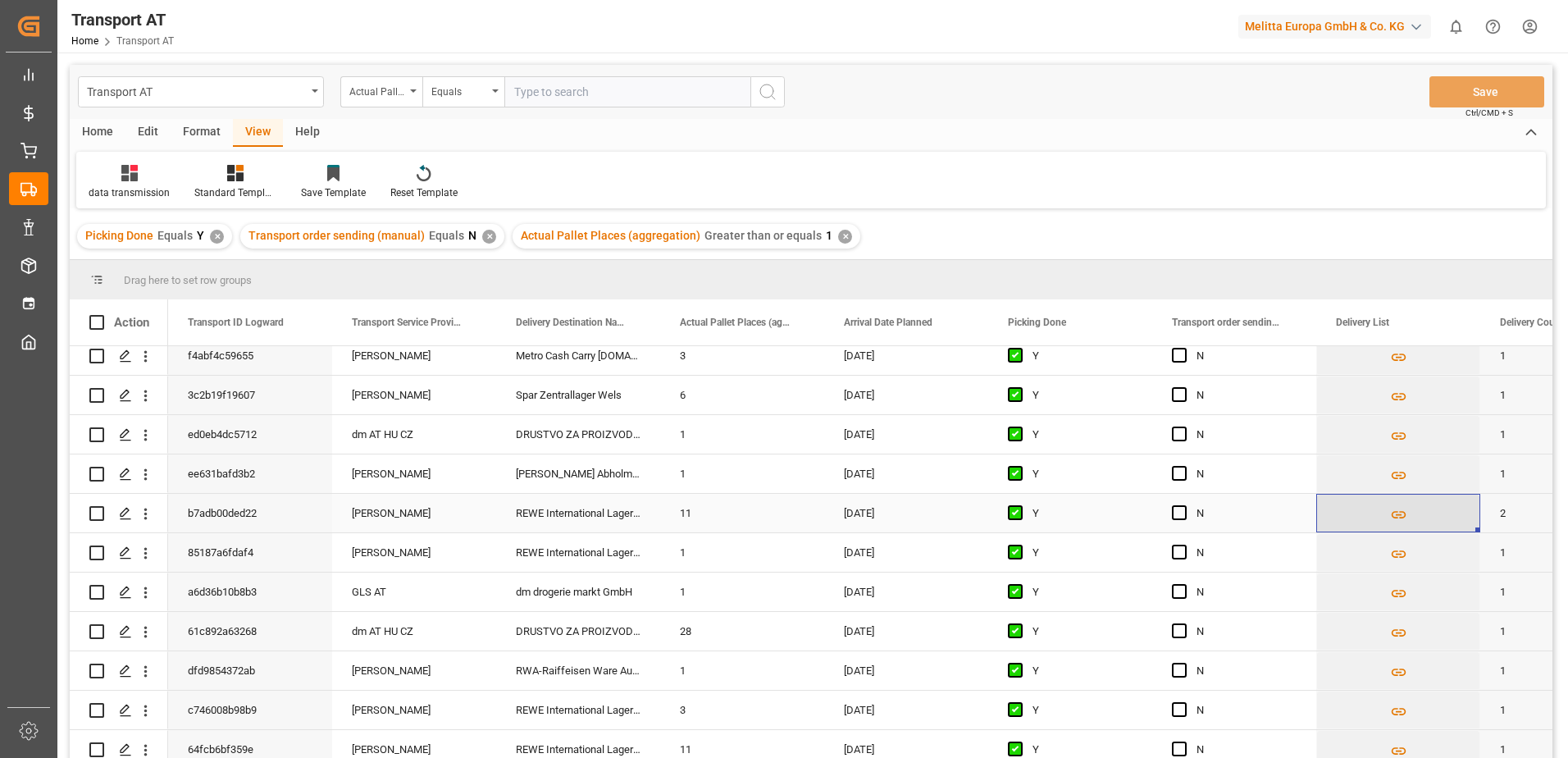
scroll to position [328, 0]
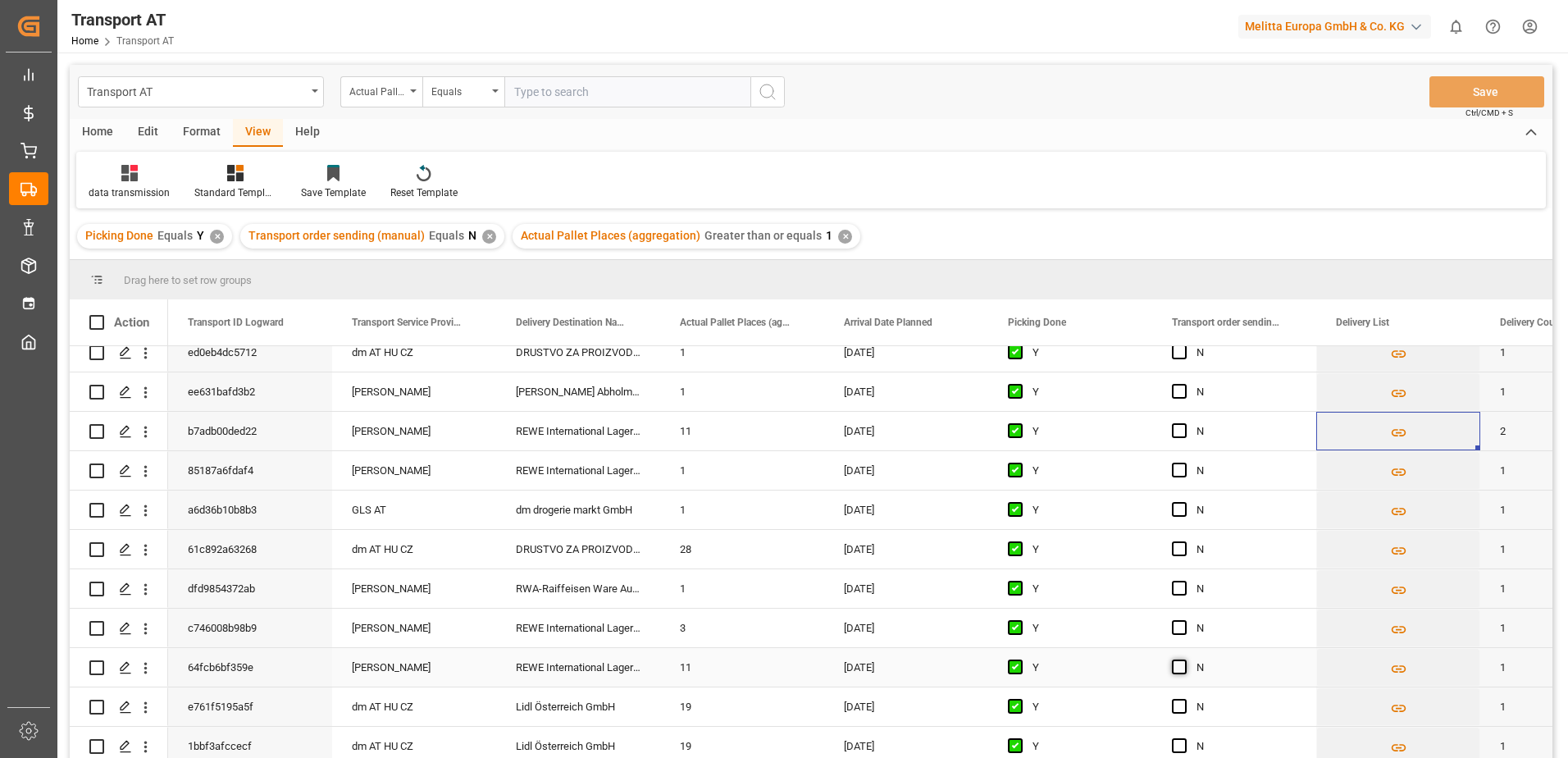
click at [1180, 667] on span "Press SPACE to select this row." at bounding box center [1179, 666] width 15 height 15
click at [1184, 660] on input "Press SPACE to select this row." at bounding box center [1184, 660] width 0 height 0
click at [1176, 628] on span "Press SPACE to select this row." at bounding box center [1179, 627] width 15 height 15
click at [1184, 620] on input "Press SPACE to select this row." at bounding box center [1184, 620] width 0 height 0
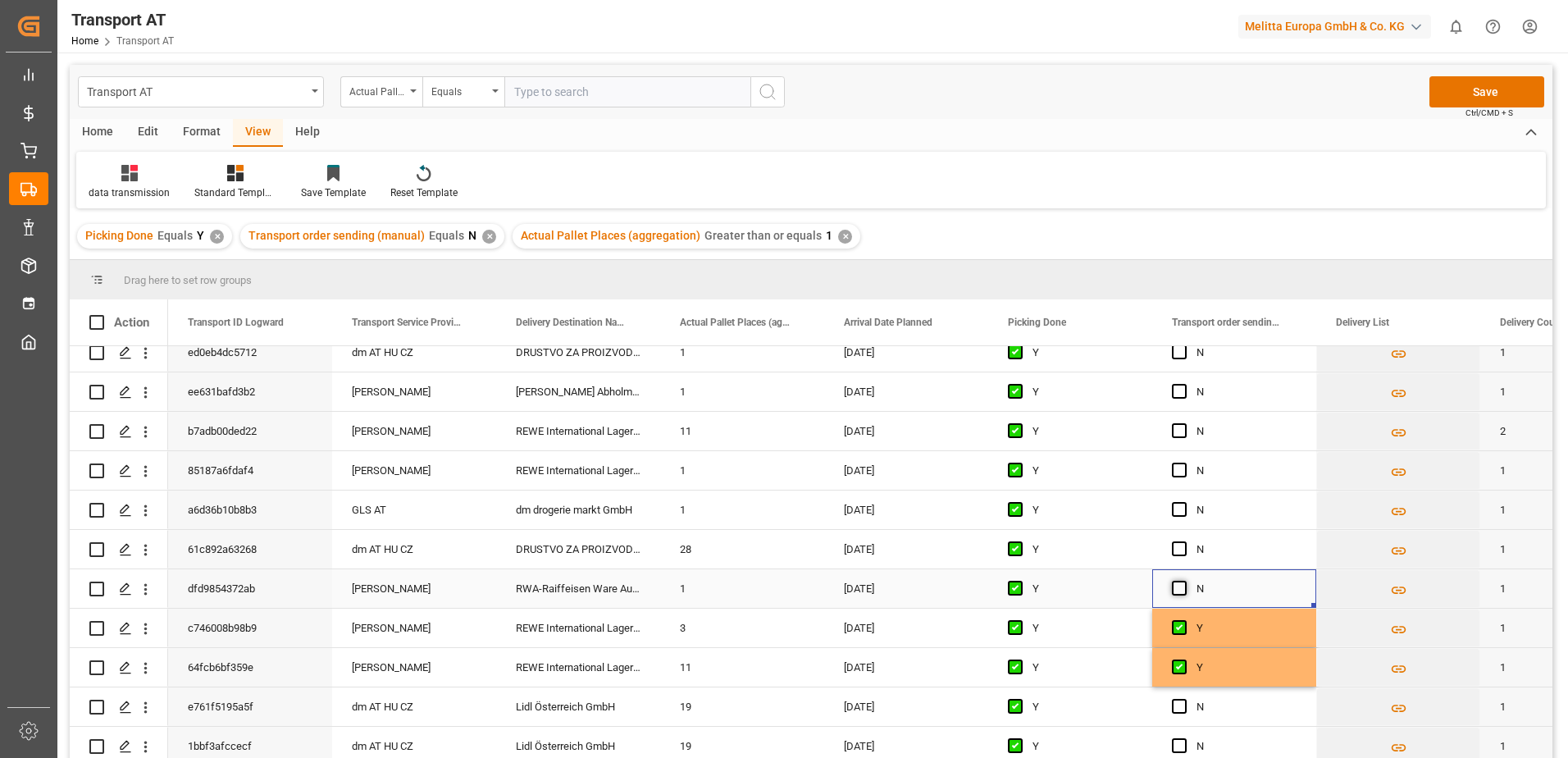
click at [1181, 587] on span "Press SPACE to select this row." at bounding box center [1179, 588] width 15 height 15
click at [1184, 581] on input "Press SPACE to select this row." at bounding box center [1184, 581] width 0 height 0
click at [1180, 544] on span "Press SPACE to select this row." at bounding box center [1179, 548] width 15 height 15
click at [1184, 541] on input "Press SPACE to select this row." at bounding box center [1184, 541] width 0 height 0
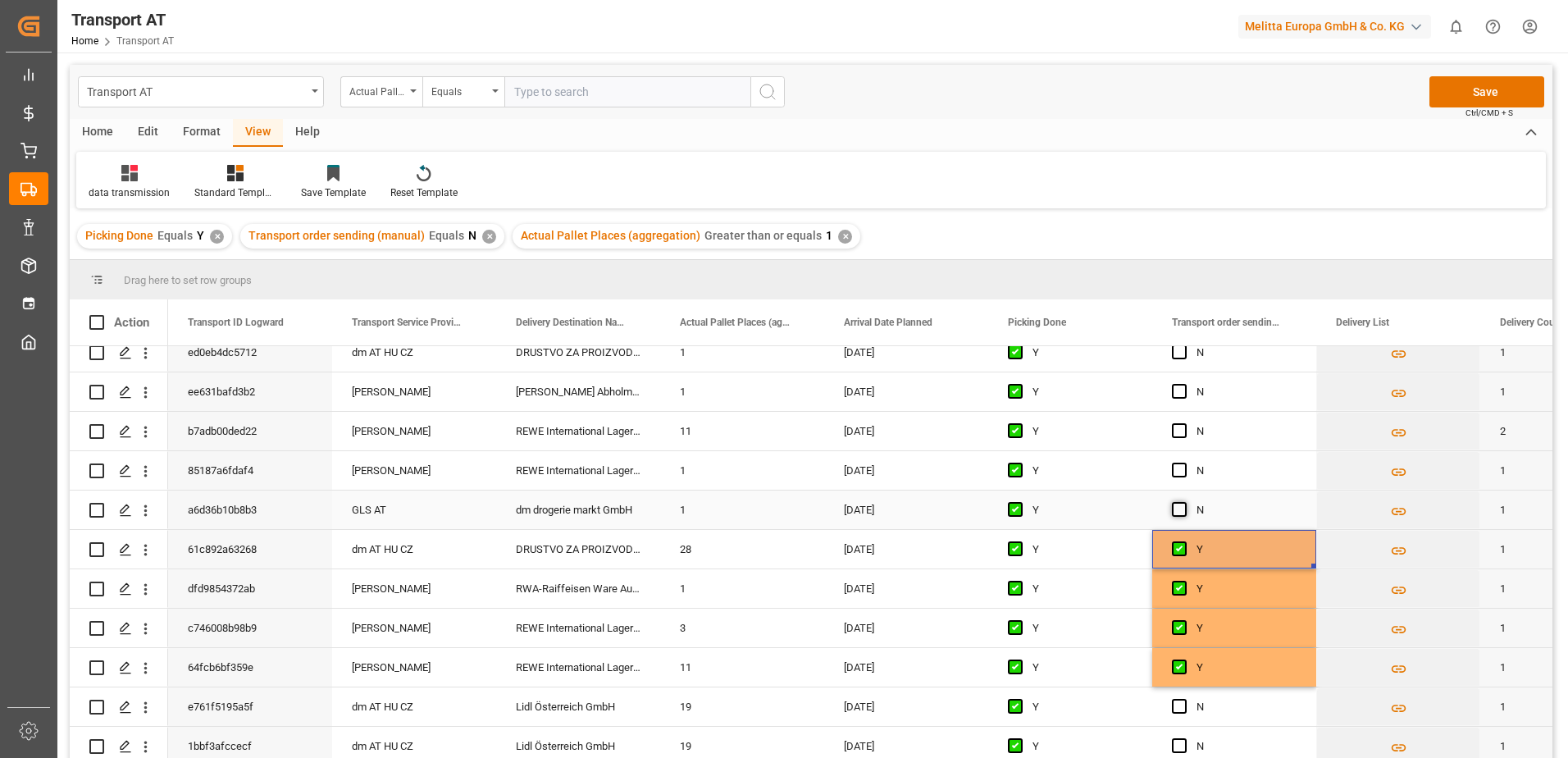
click at [1182, 503] on span "Press SPACE to select this row." at bounding box center [1179, 509] width 15 height 15
click at [1184, 502] on input "Press SPACE to select this row." at bounding box center [1184, 502] width 0 height 0
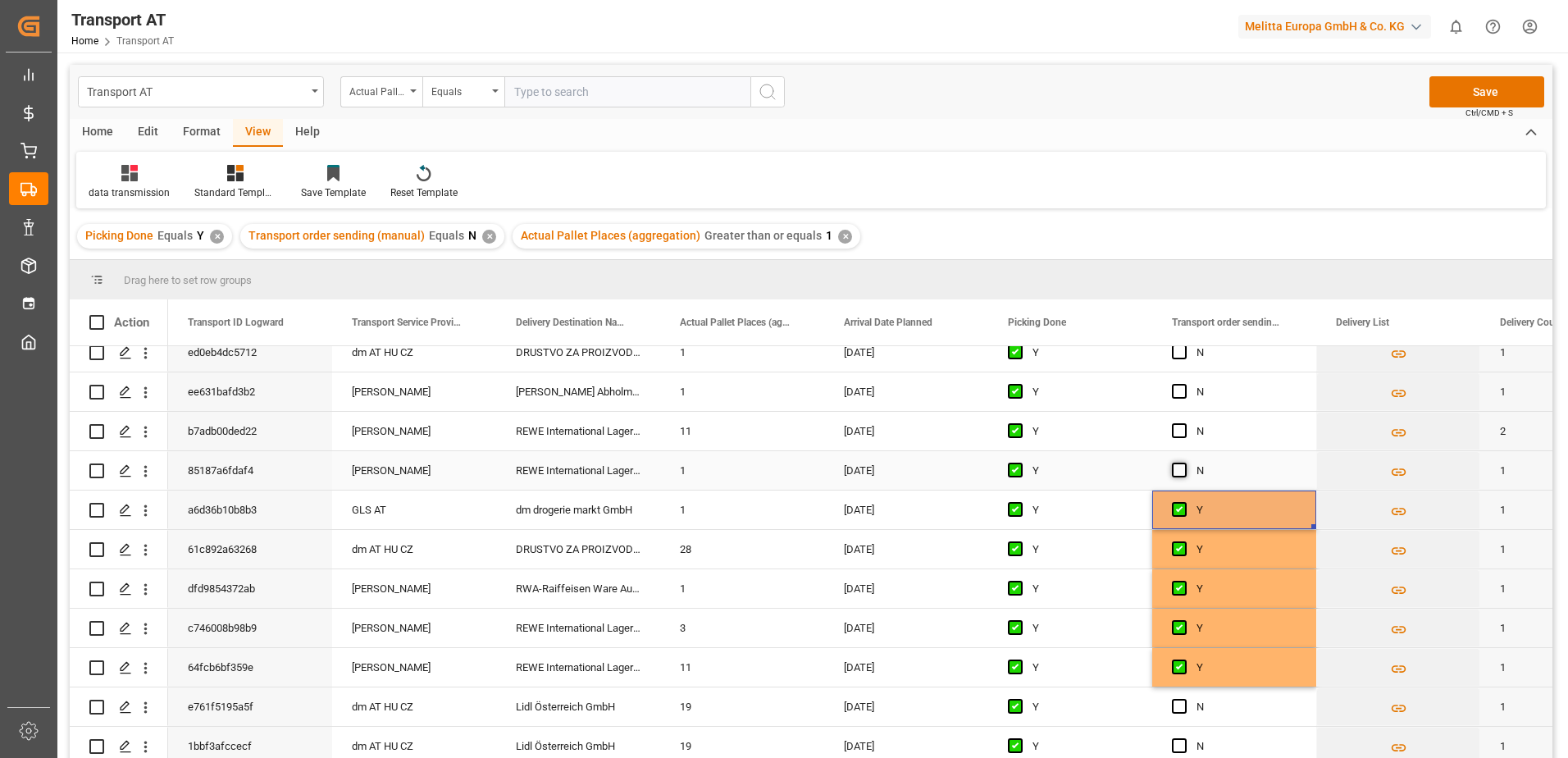
click at [1182, 469] on span "Press SPACE to select this row." at bounding box center [1179, 470] width 15 height 15
click at [1184, 463] on input "Press SPACE to select this row." at bounding box center [1184, 463] width 0 height 0
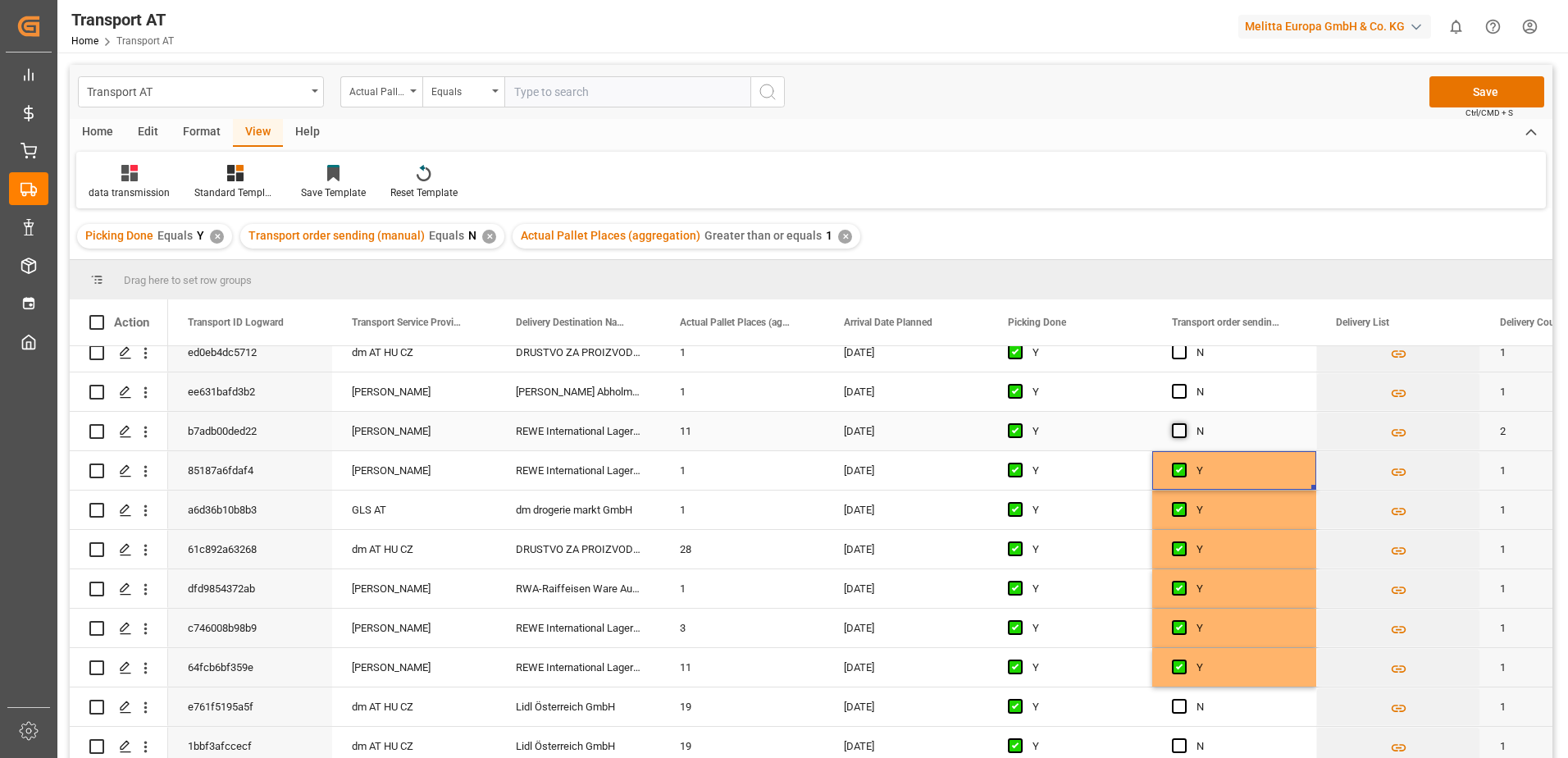
click at [1185, 435] on span "Press SPACE to select this row." at bounding box center [1179, 430] width 15 height 15
click at [1184, 423] on input "Press SPACE to select this row." at bounding box center [1184, 423] width 0 height 0
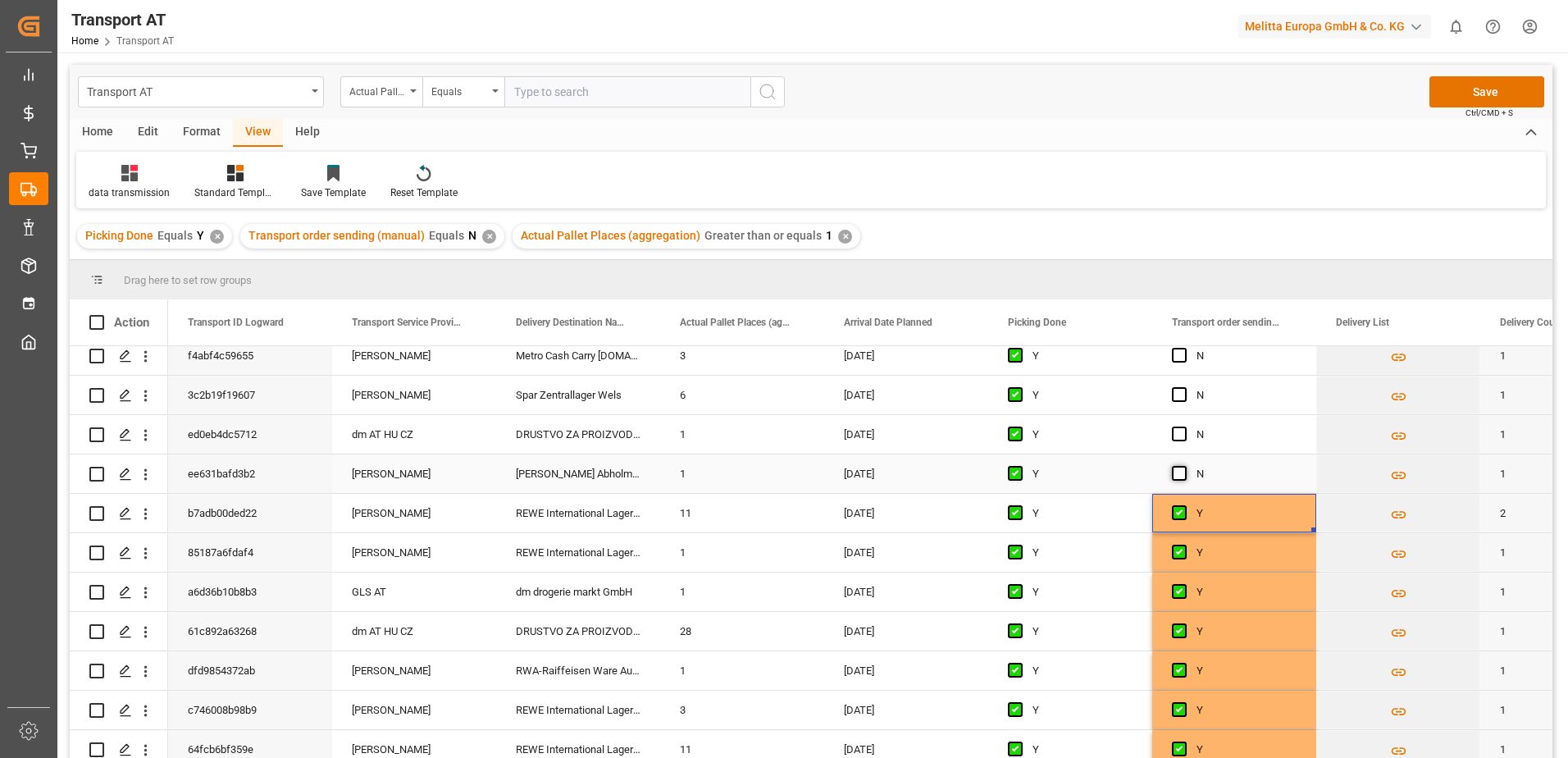
click at [1182, 474] on span "Press SPACE to select this row." at bounding box center [1179, 473] width 15 height 15
click at [1184, 466] on input "Press SPACE to select this row." at bounding box center [1184, 466] width 0 height 0
click at [1170, 430] on div "N" at bounding box center [1234, 434] width 164 height 39
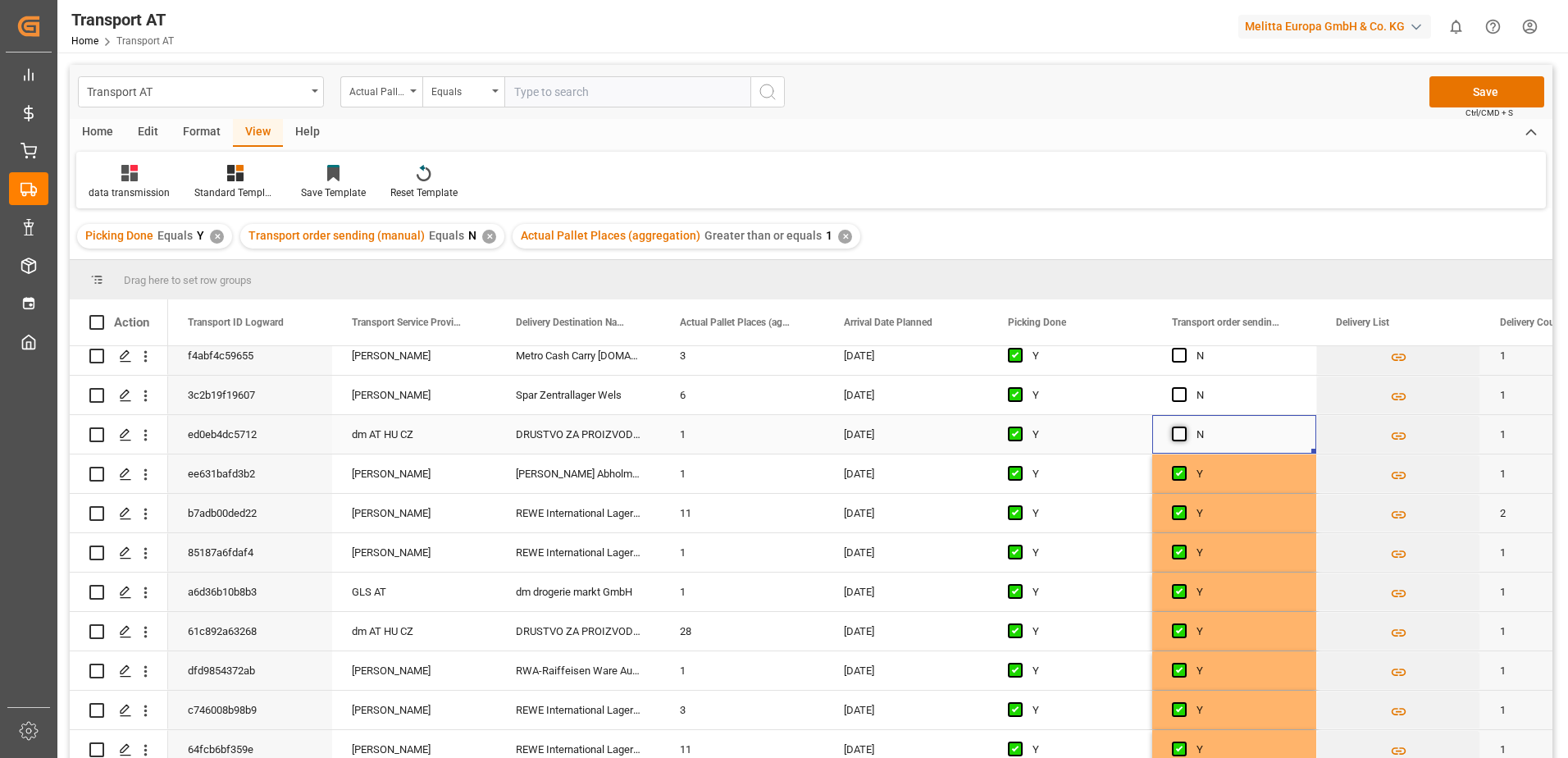
click at [1173, 430] on span "Press SPACE to select this row." at bounding box center [1179, 434] width 15 height 15
click at [1184, 427] on input "Press SPACE to select this row." at bounding box center [1184, 427] width 0 height 0
click at [1181, 395] on span "Press SPACE to select this row." at bounding box center [1179, 394] width 15 height 15
click at [1184, 387] on input "Press SPACE to select this row." at bounding box center [1184, 387] width 0 height 0
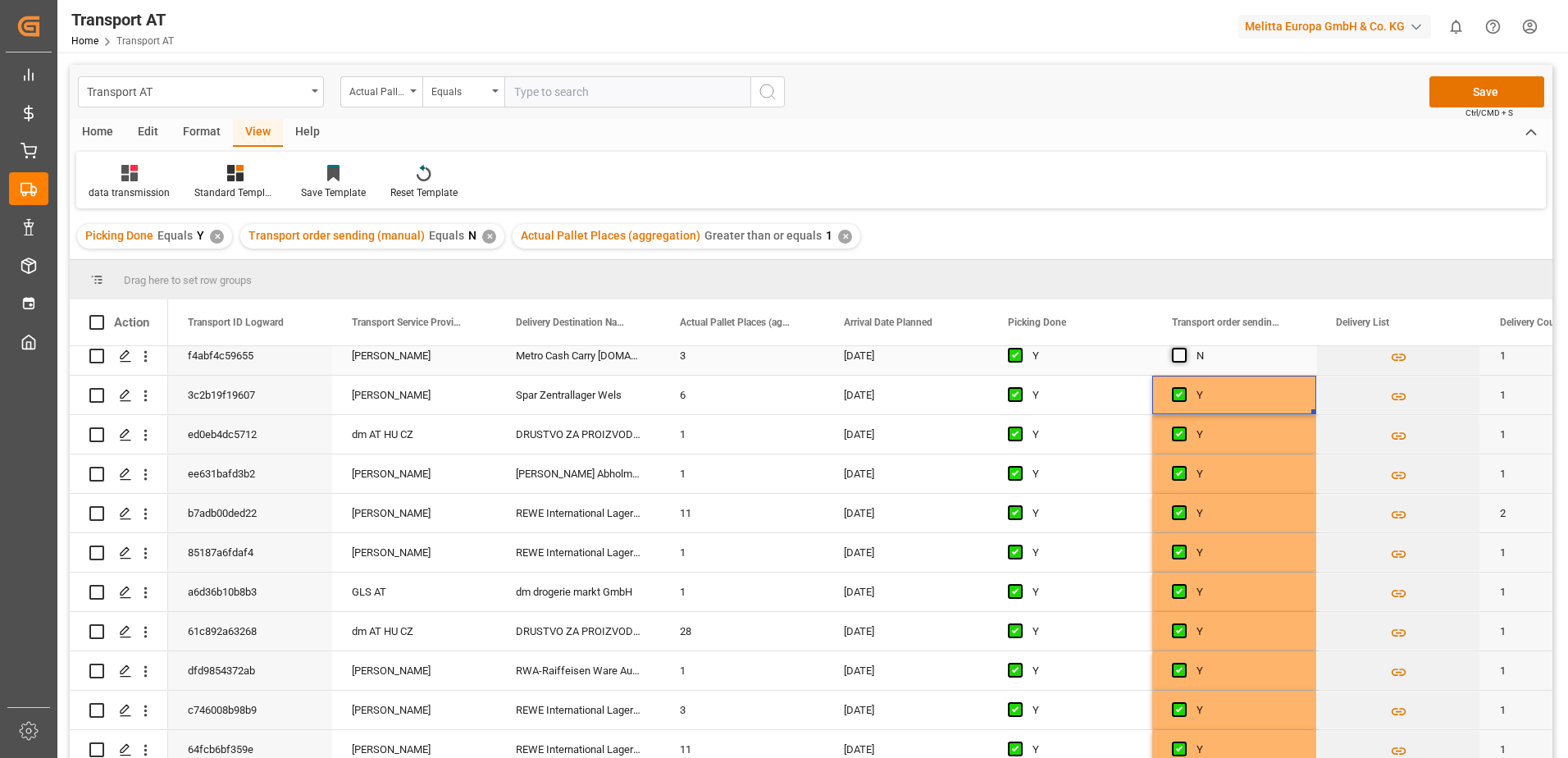
click at [1181, 358] on span "Press SPACE to select this row." at bounding box center [1179, 355] width 15 height 15
click at [1184, 348] on input "Press SPACE to select this row." at bounding box center [1184, 348] width 0 height 0
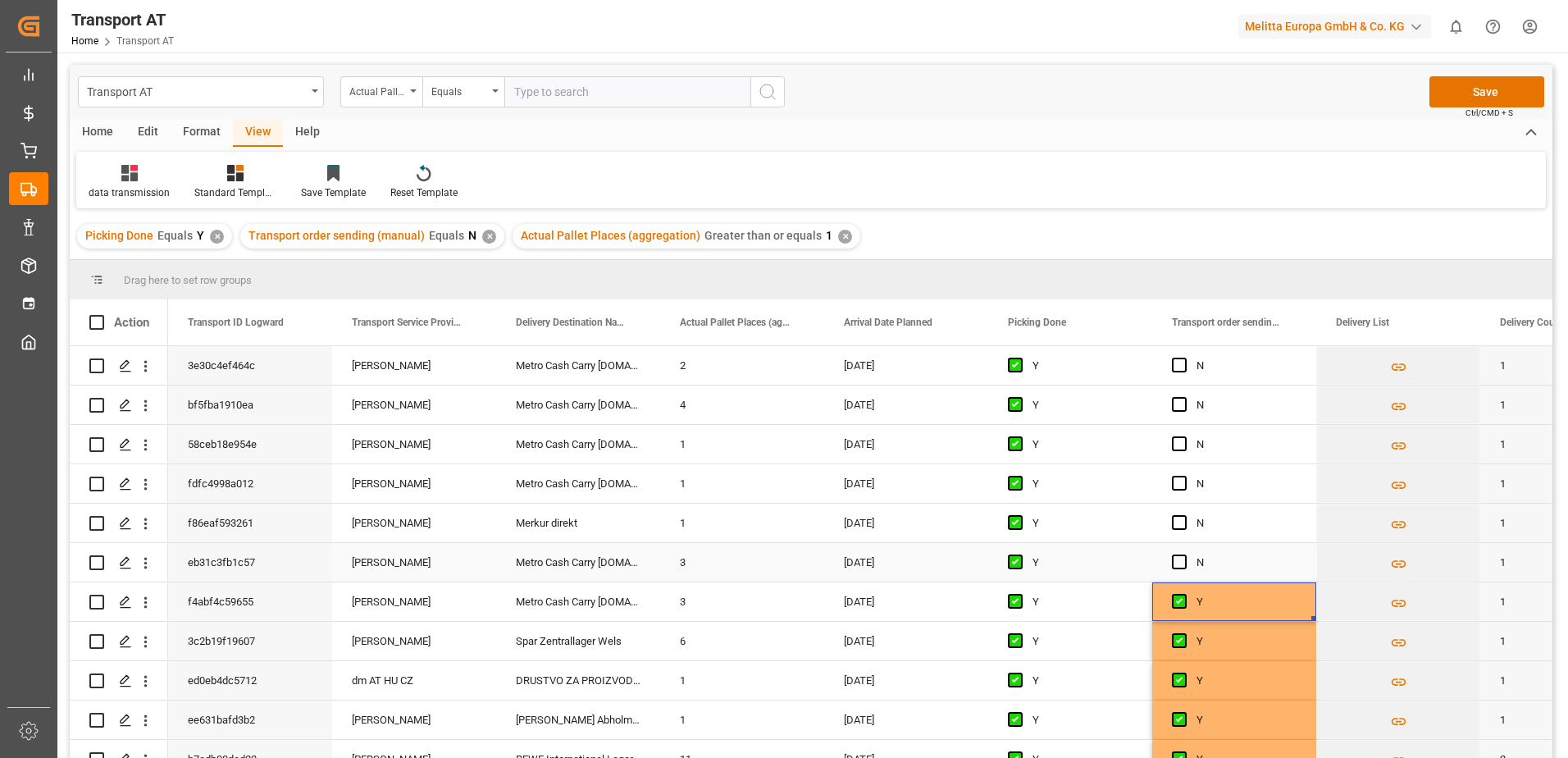
click at [1183, 560] on span "Press SPACE to select this row." at bounding box center [1179, 561] width 15 height 15
click at [1184, 554] on input "Press SPACE to select this row." at bounding box center [1184, 554] width 0 height 0
click at [1184, 525] on span "Press SPACE to select this row." at bounding box center [1179, 522] width 15 height 15
click at [1184, 515] on input "Press SPACE to select this row." at bounding box center [1184, 515] width 0 height 0
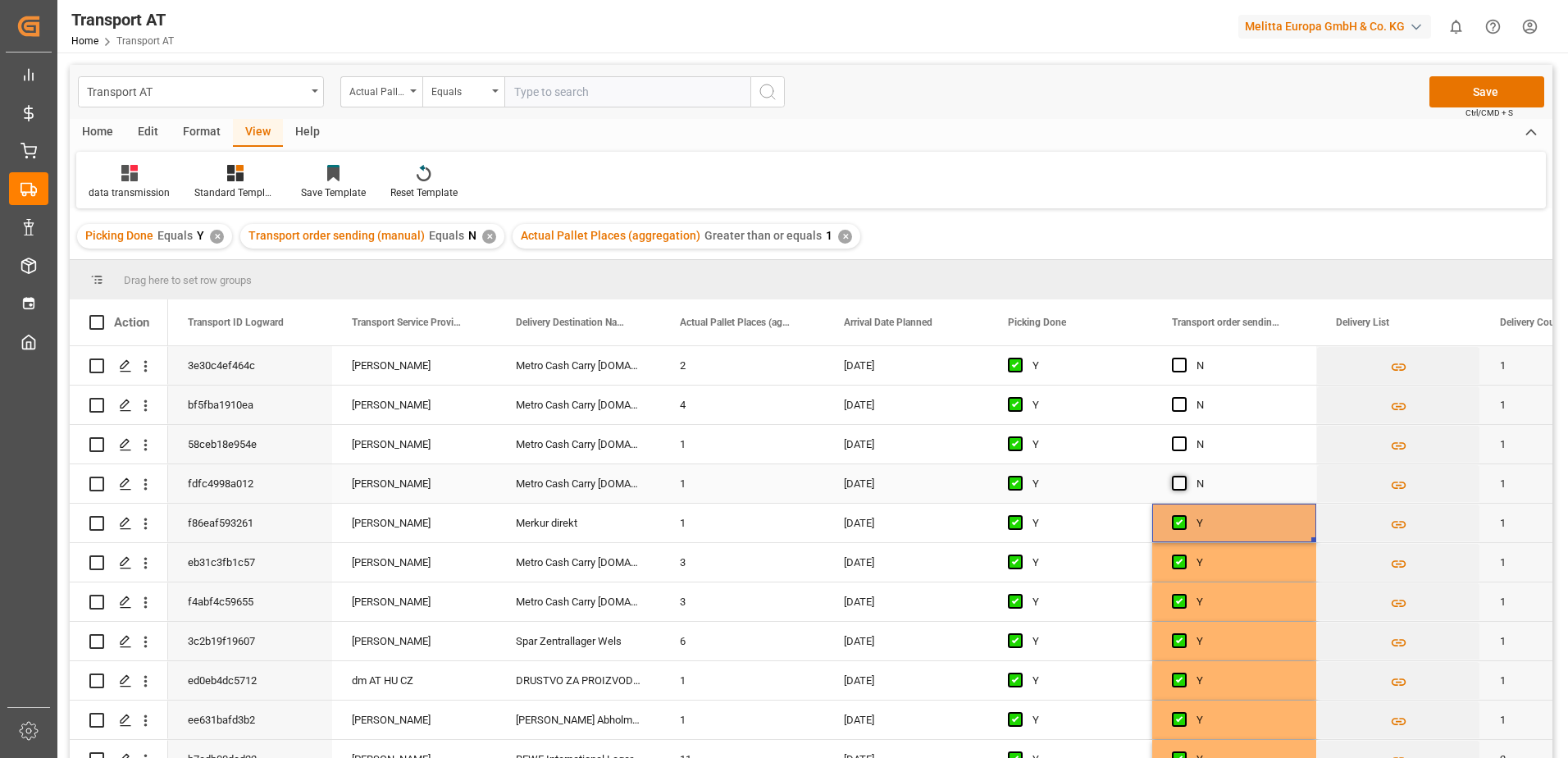
click at [1180, 483] on span "Press SPACE to select this row." at bounding box center [1179, 482] width 15 height 15
click at [1184, 475] on input "Press SPACE to select this row." at bounding box center [1184, 475] width 0 height 0
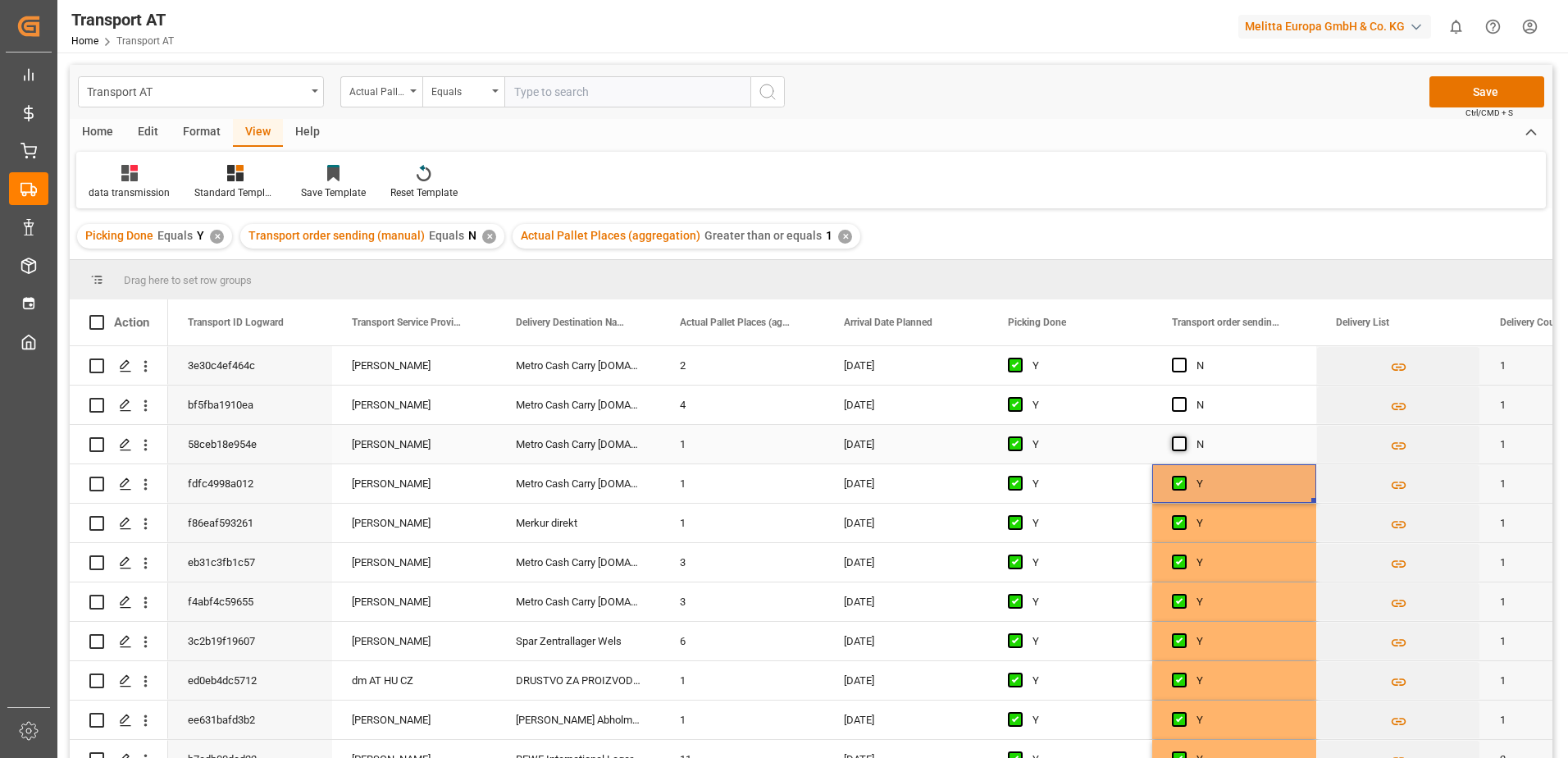
click at [1179, 449] on span "Press SPACE to select this row." at bounding box center [1179, 444] width 15 height 15
click at [1184, 437] on input "Press SPACE to select this row." at bounding box center [1184, 437] width 0 height 0
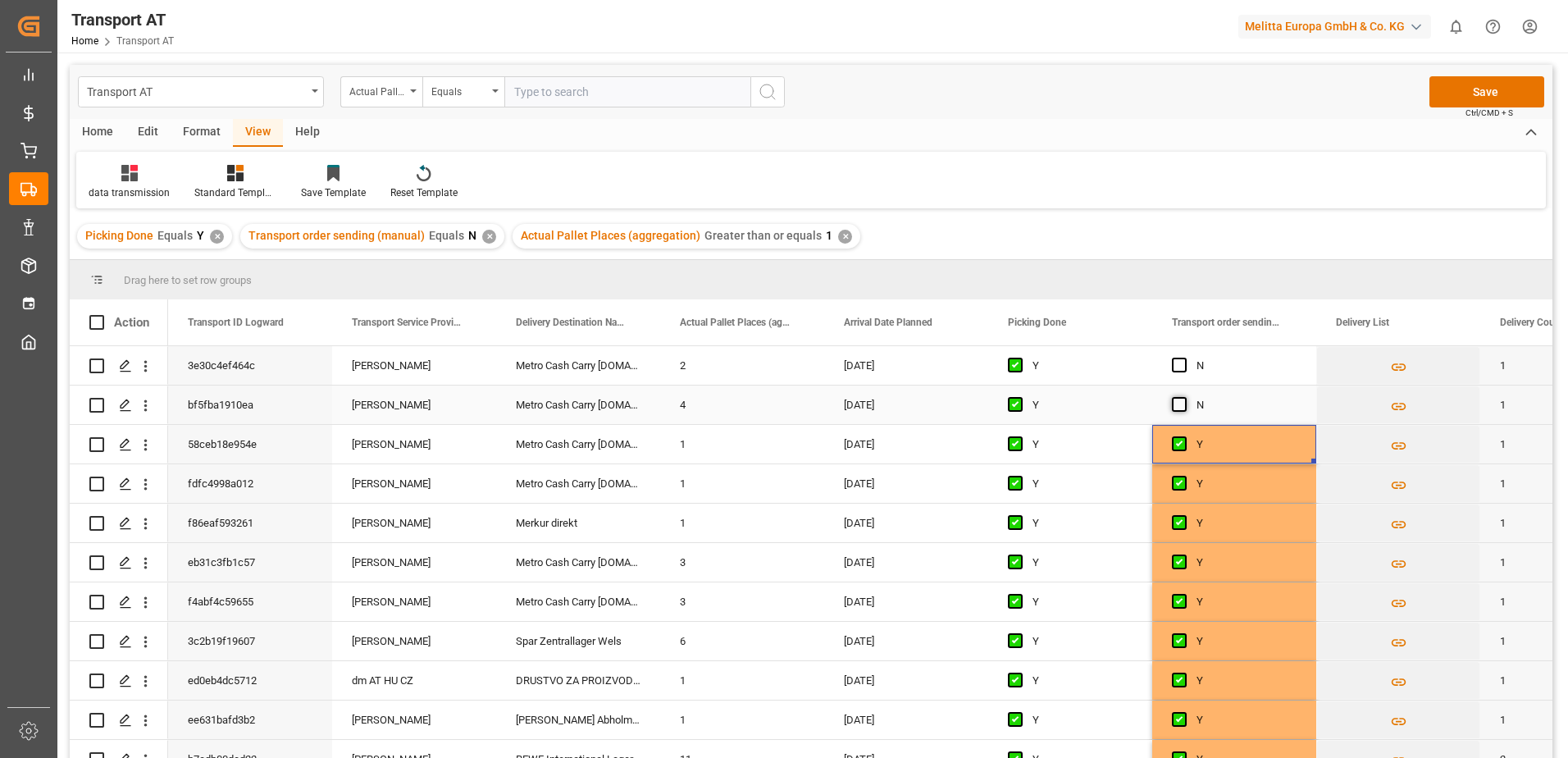
click at [1184, 400] on span "Press SPACE to select this row." at bounding box center [1179, 404] width 15 height 15
click at [1184, 397] on input "Press SPACE to select this row." at bounding box center [1184, 397] width 0 height 0
click at [1176, 368] on span "Press SPACE to select this row." at bounding box center [1179, 364] width 15 height 15
click at [1184, 357] on input "Press SPACE to select this row." at bounding box center [1184, 357] width 0 height 0
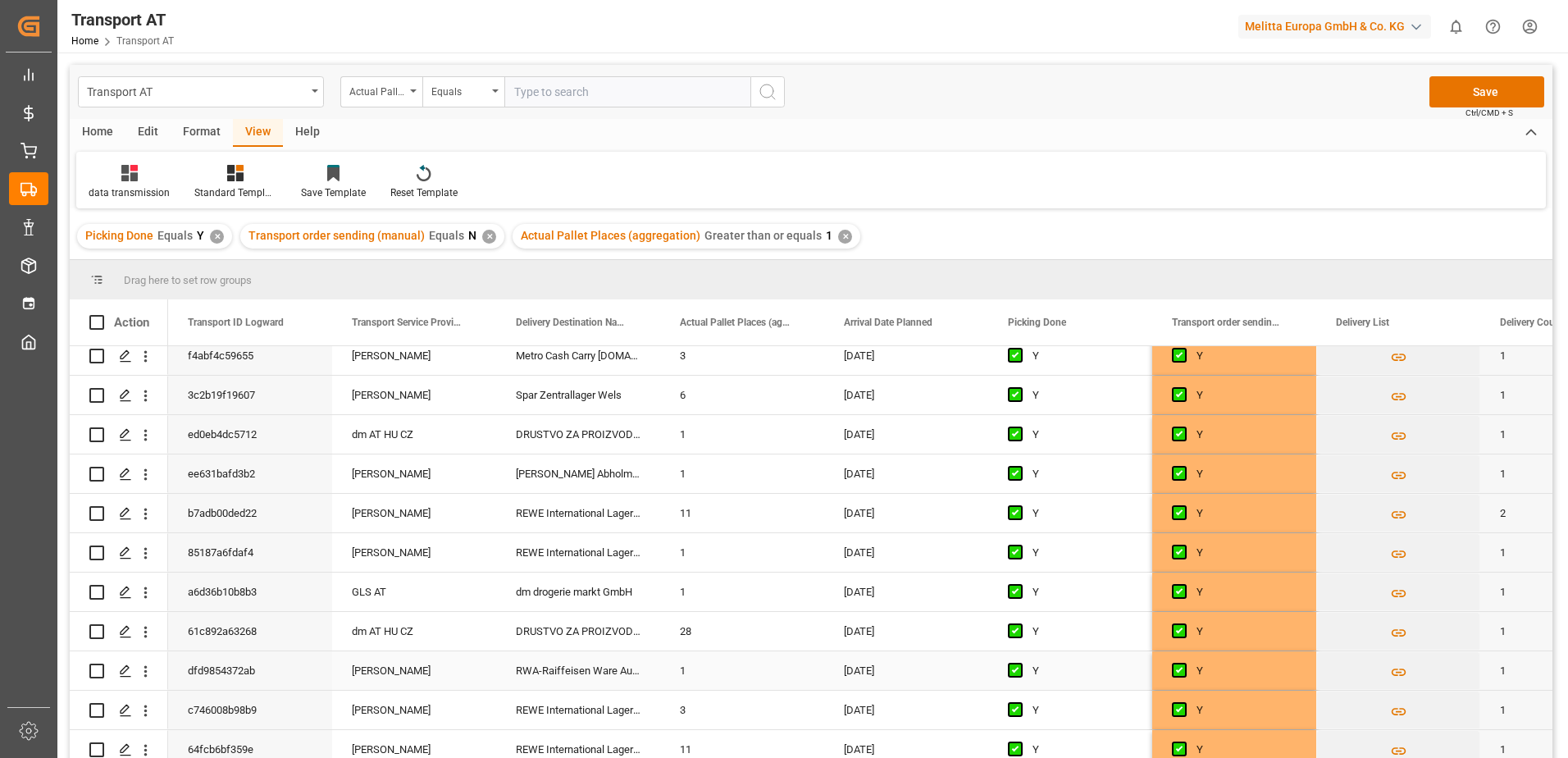
scroll to position [328, 0]
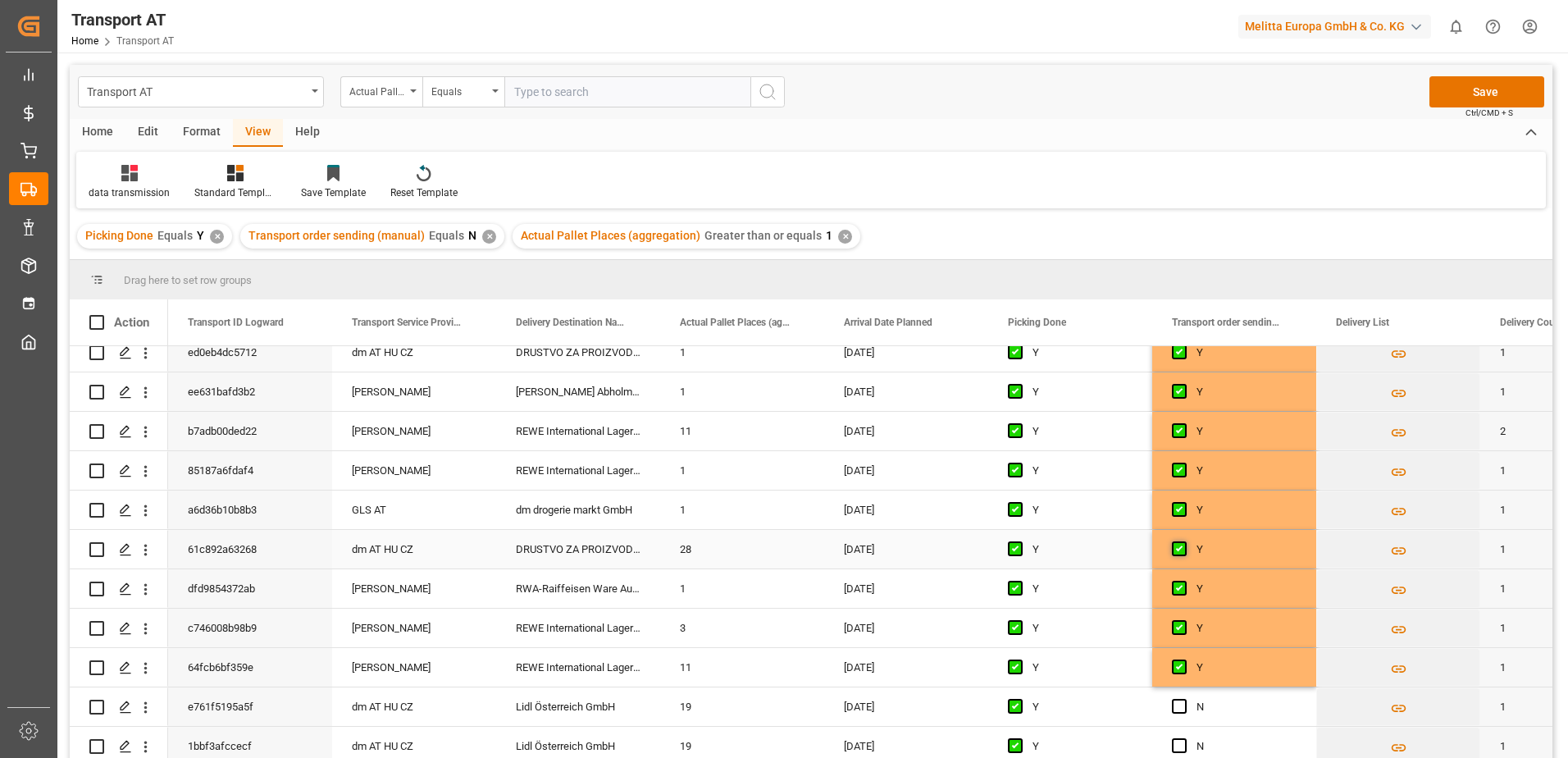
click at [1180, 549] on span "Press SPACE to select this row." at bounding box center [1179, 548] width 15 height 15
click at [1184, 541] on input "Press SPACE to select this row." at bounding box center [1184, 541] width 0 height 0
click at [1473, 92] on button "Save" at bounding box center [1486, 92] width 114 height 31
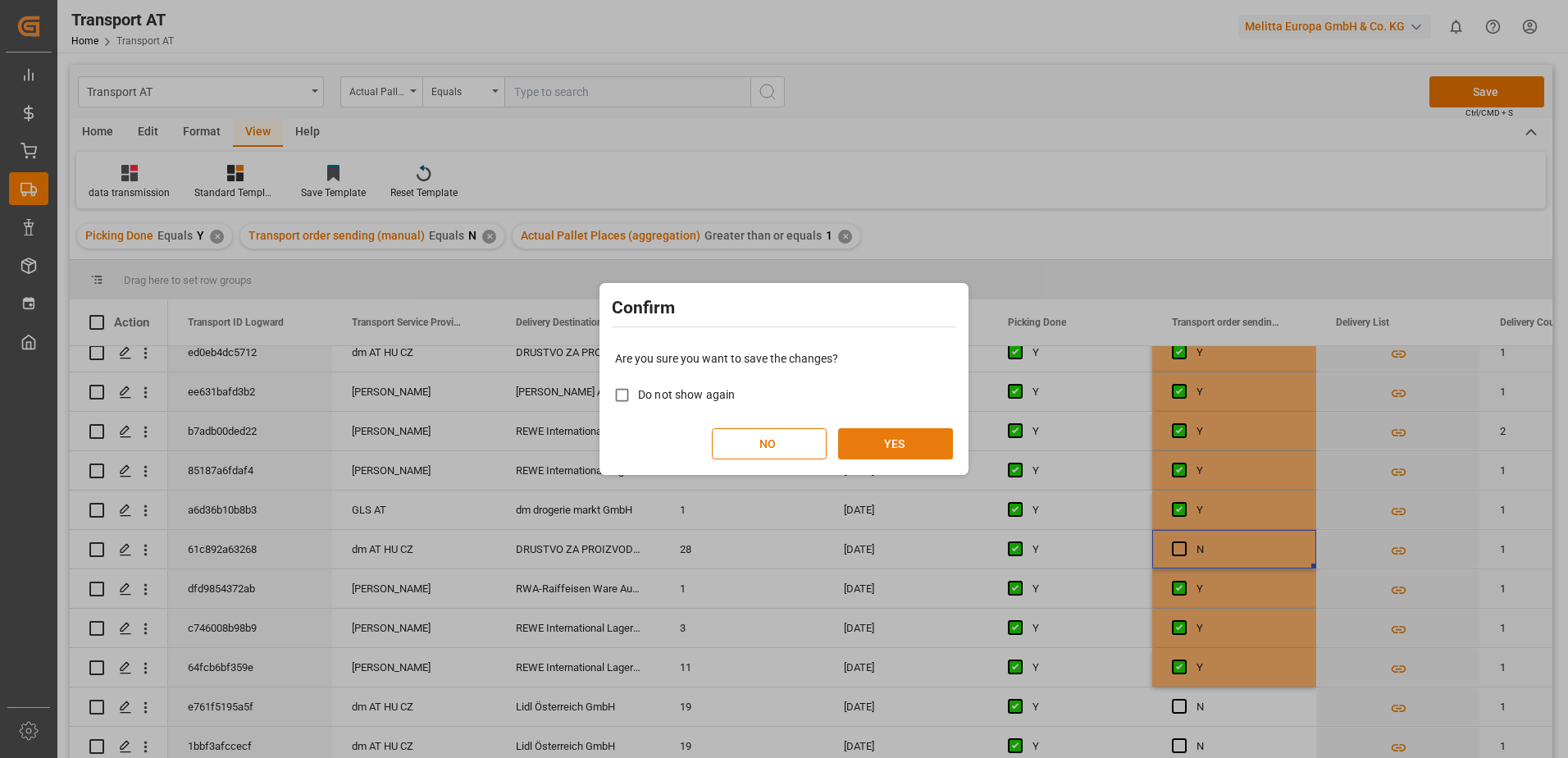
click at [920, 436] on button "YES" at bounding box center [895, 443] width 114 height 31
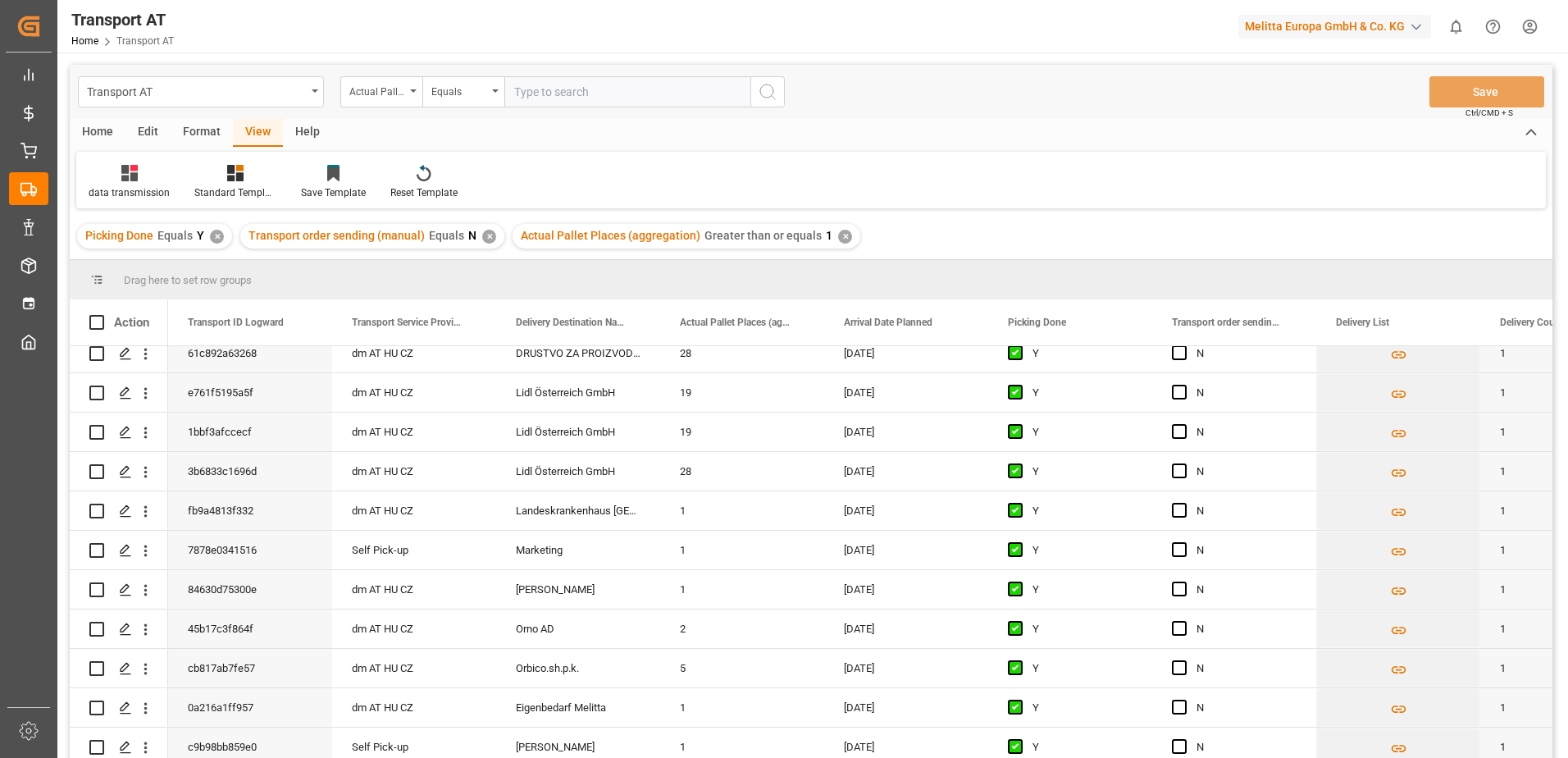
scroll to position [0, 0]
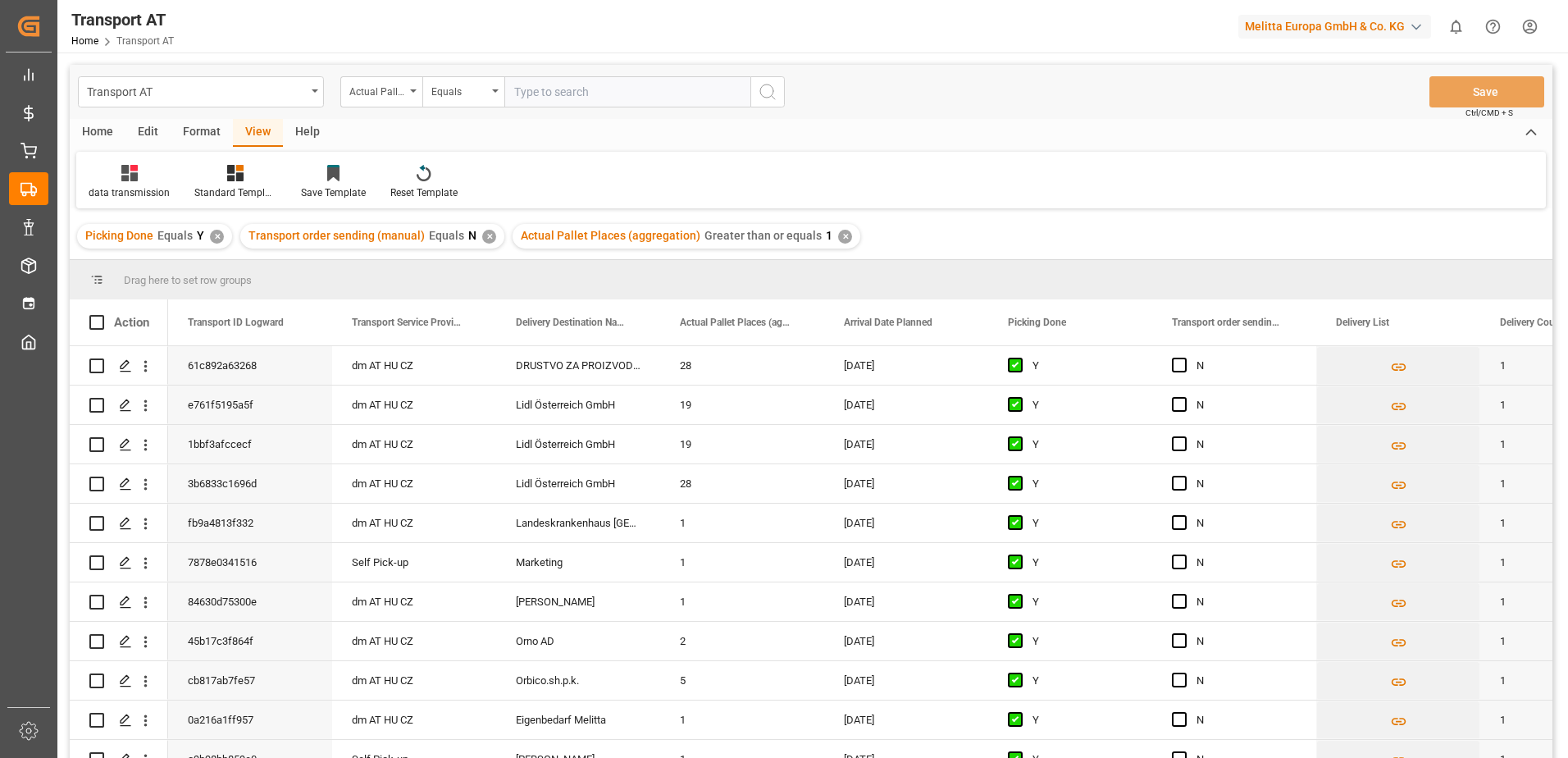
click at [483, 237] on div "✕" at bounding box center [490, 237] width 14 height 14
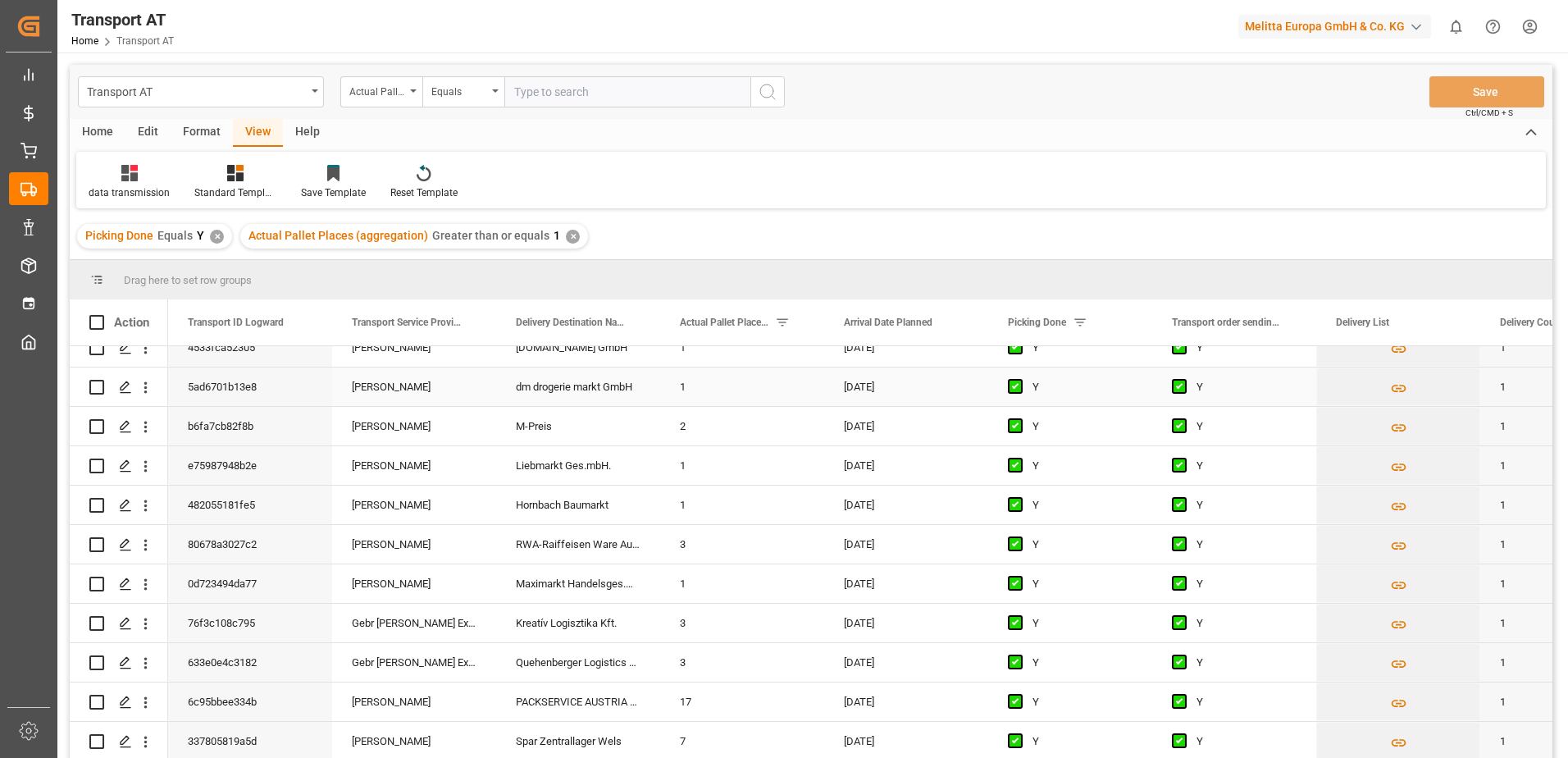
scroll to position [1312, 0]
